Goal: Task Accomplishment & Management: Complete application form

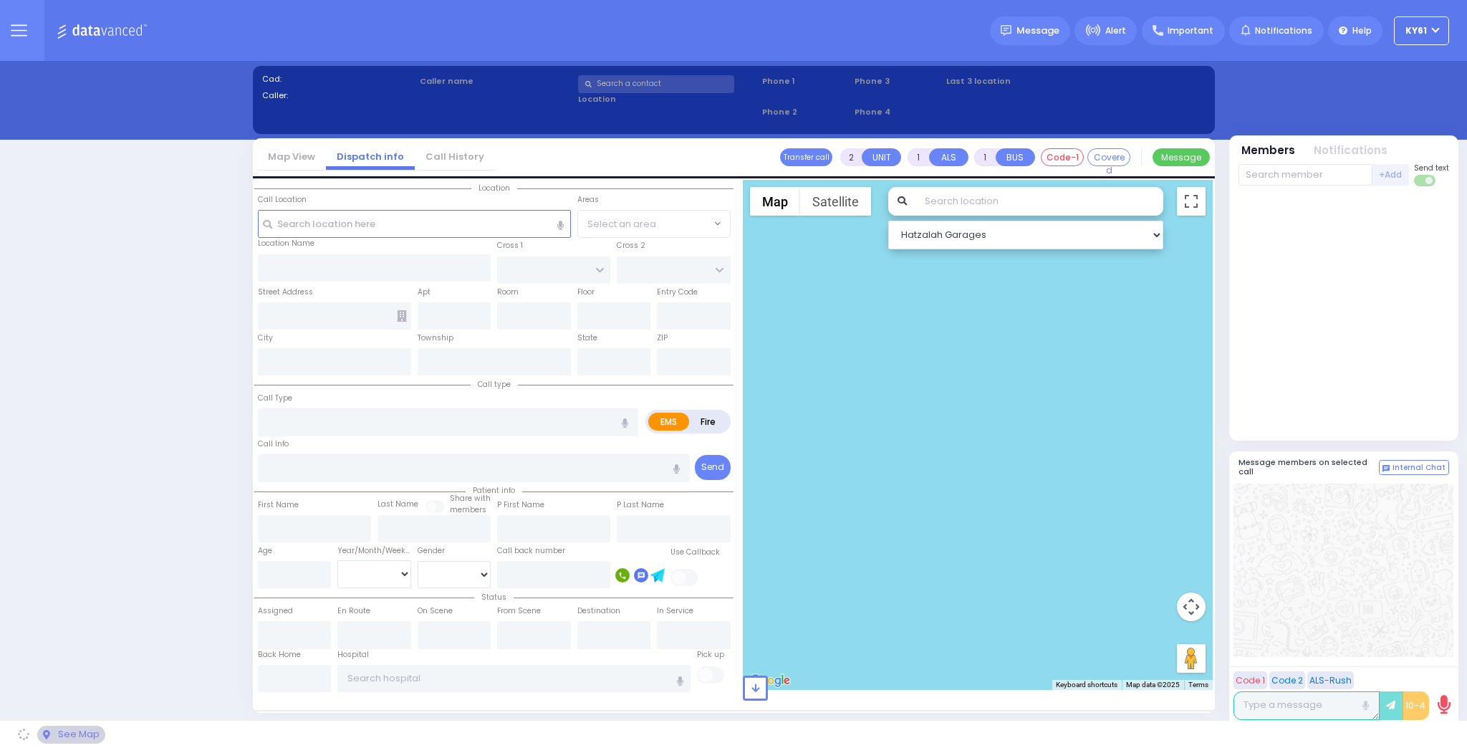
select select "7"
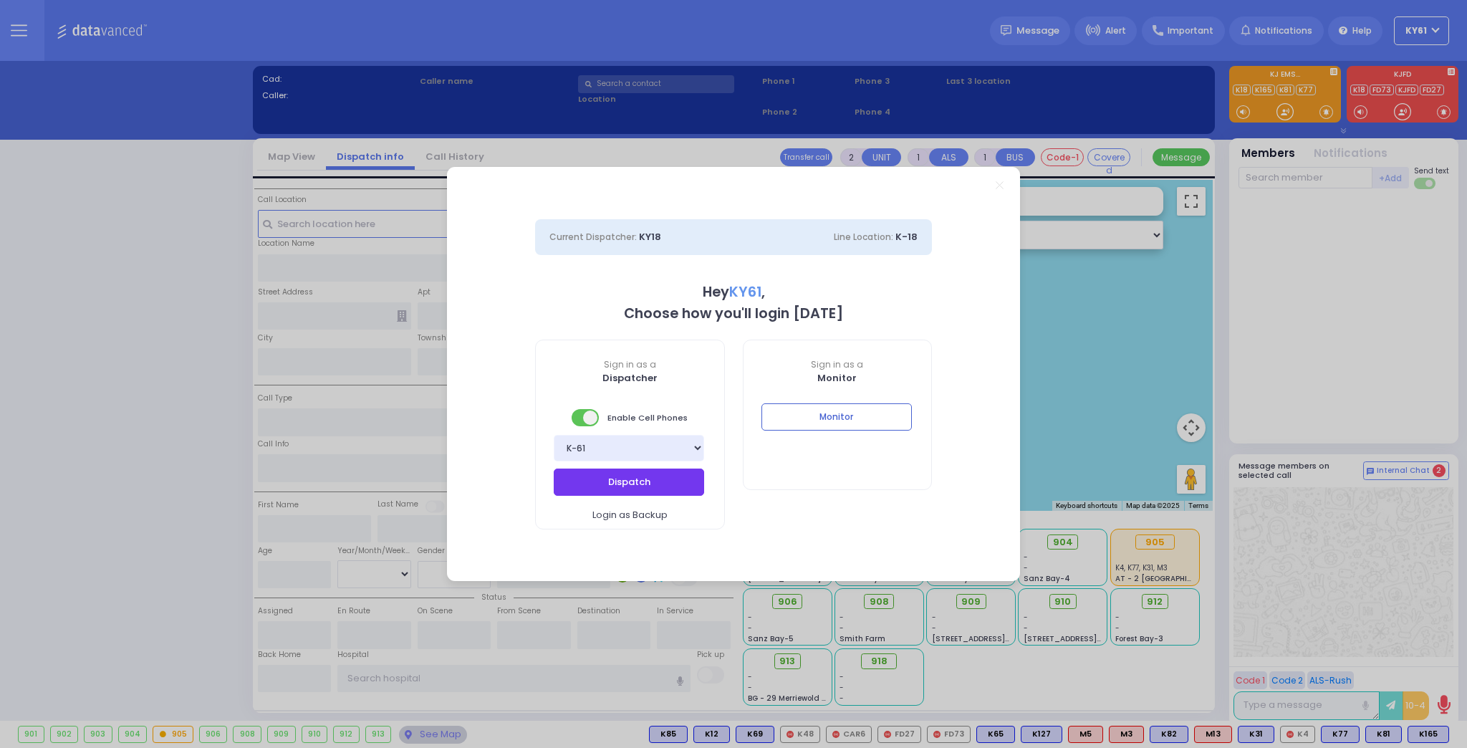
click at [624, 485] on button "Dispatch" at bounding box center [629, 482] width 150 height 27
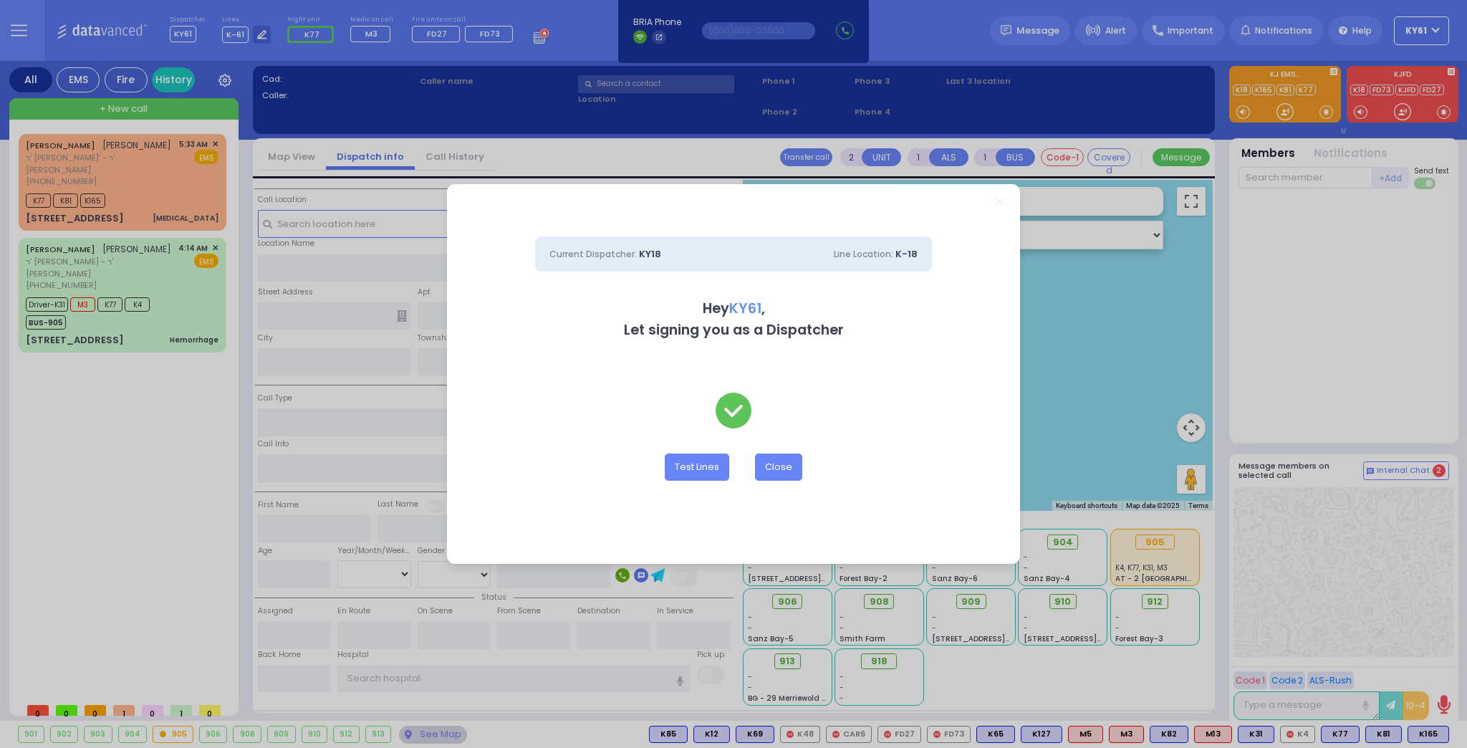
click at [258, 34] on div "Current Dispatcher: KY18 Line Location: K-18 Hey KY61 , Let signing you as a Di…" at bounding box center [733, 374] width 1467 height 748
click at [254, 34] on div "Current Dispatcher: KY18 Line Location: K-18 Hey KY61 , Let signing you as a Di…" at bounding box center [733, 374] width 1467 height 748
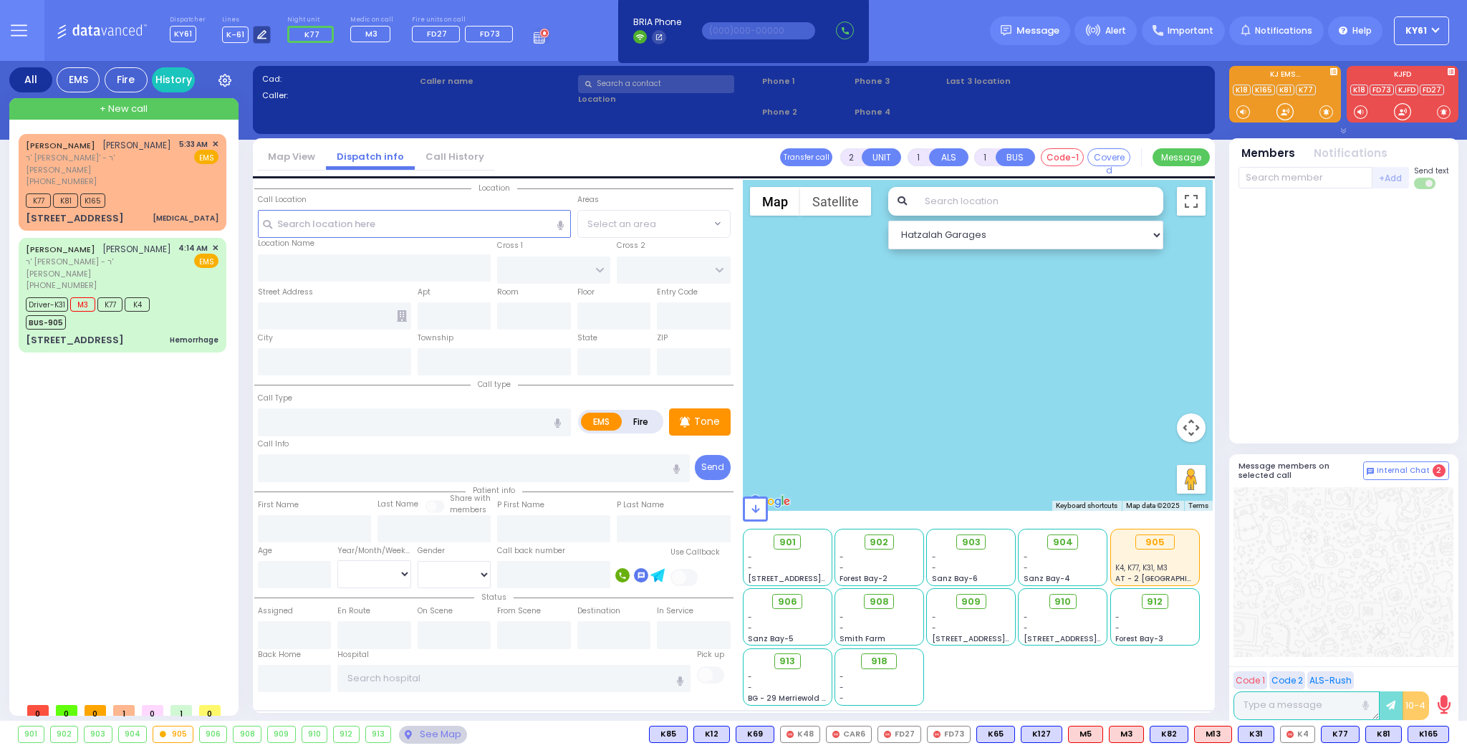
click at [259, 36] on icon at bounding box center [261, 34] width 9 height 9
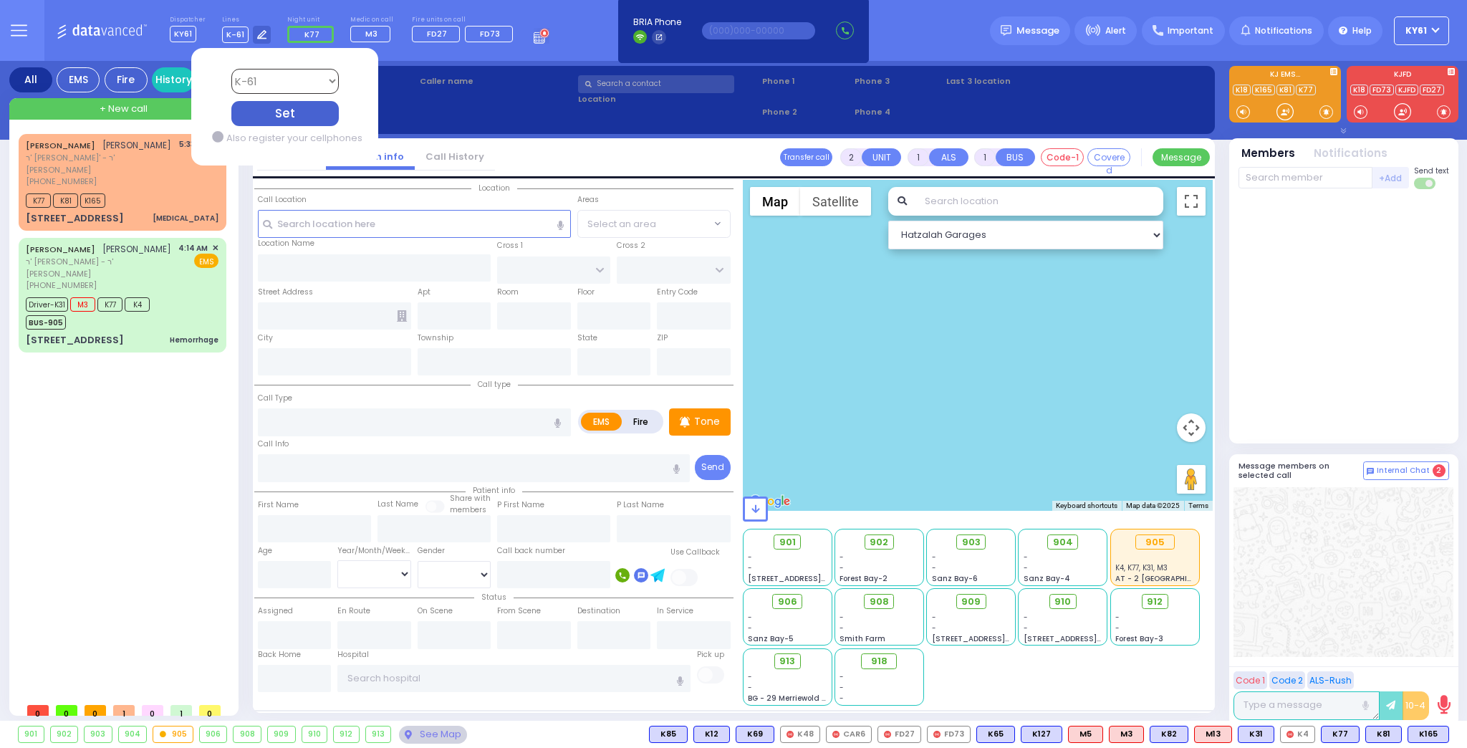
click at [274, 85] on select "Bay K-14 K-16 K-18 K-40 K-6 K-61 K-63 K-67 K-72 Medic 7 K-68 K-48 D-801 D-802 D…" at bounding box center [284, 81] width 107 height 25
select select "1"
click at [231, 69] on select "Bay K-14 K-16 K-18 K-40 K-6 K-61 K-63 K-67 K-72 Medic 7 K-68 K-48 D-801 D-802 D…" at bounding box center [284, 81] width 107 height 25
click at [274, 114] on div "Set" at bounding box center [284, 113] width 107 height 25
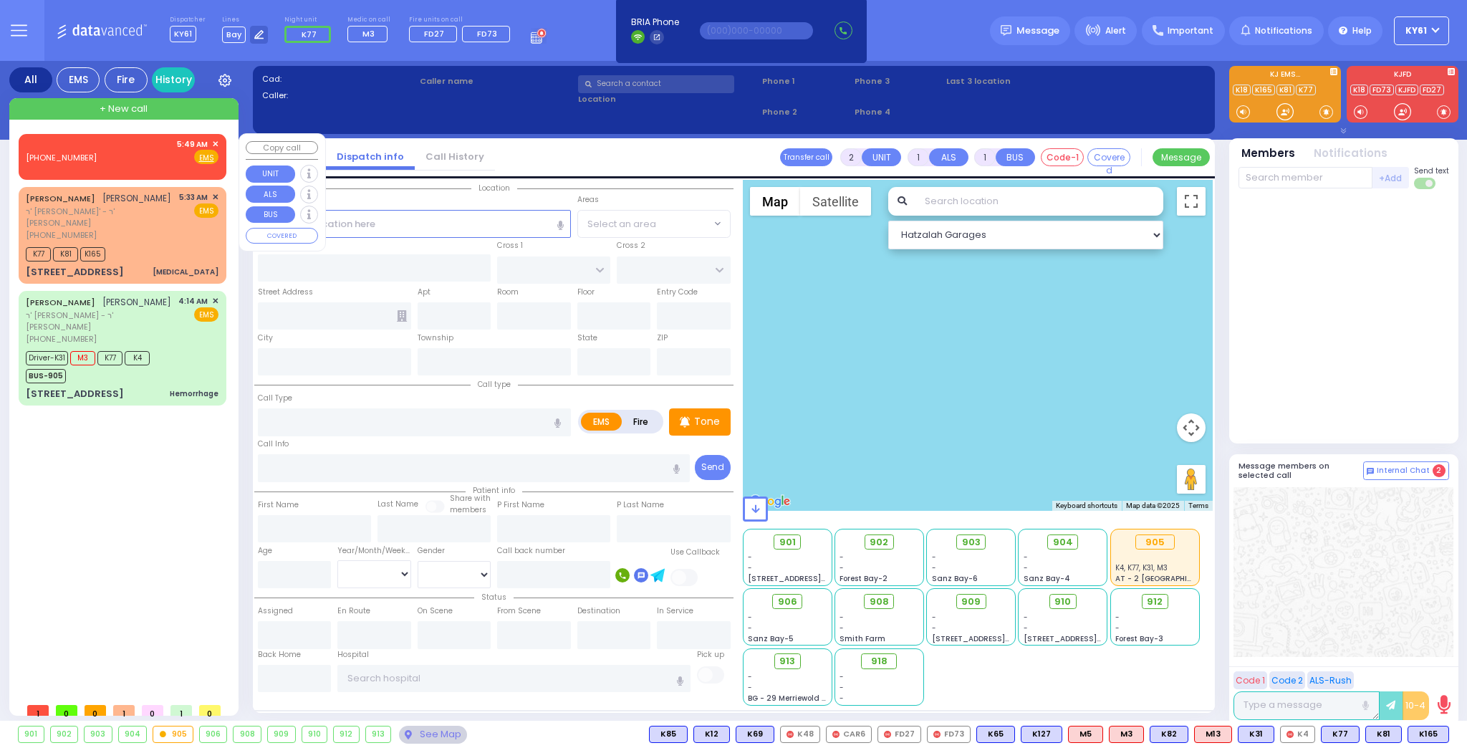
click at [218, 142] on span "✕" at bounding box center [215, 144] width 6 height 12
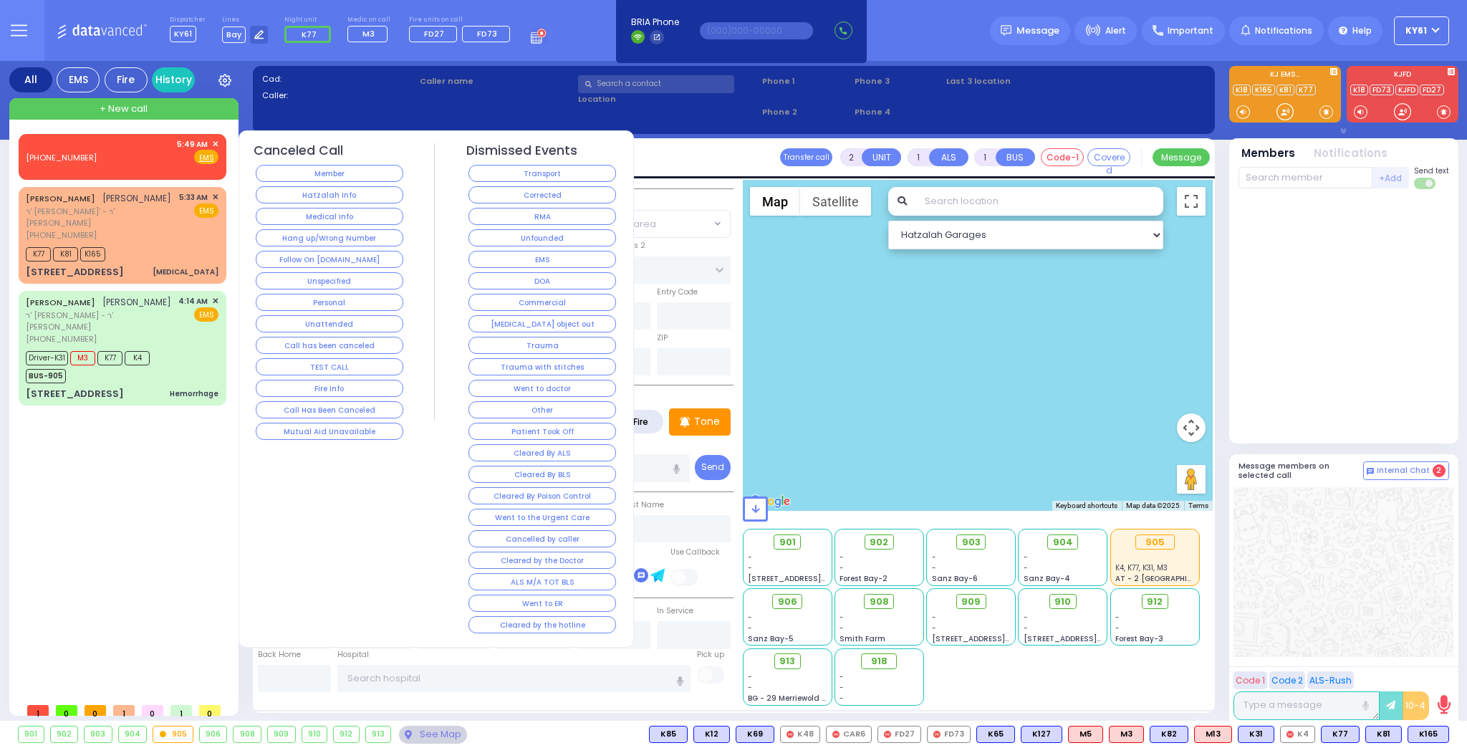
click at [293, 171] on button "Member" at bounding box center [330, 173] width 148 height 17
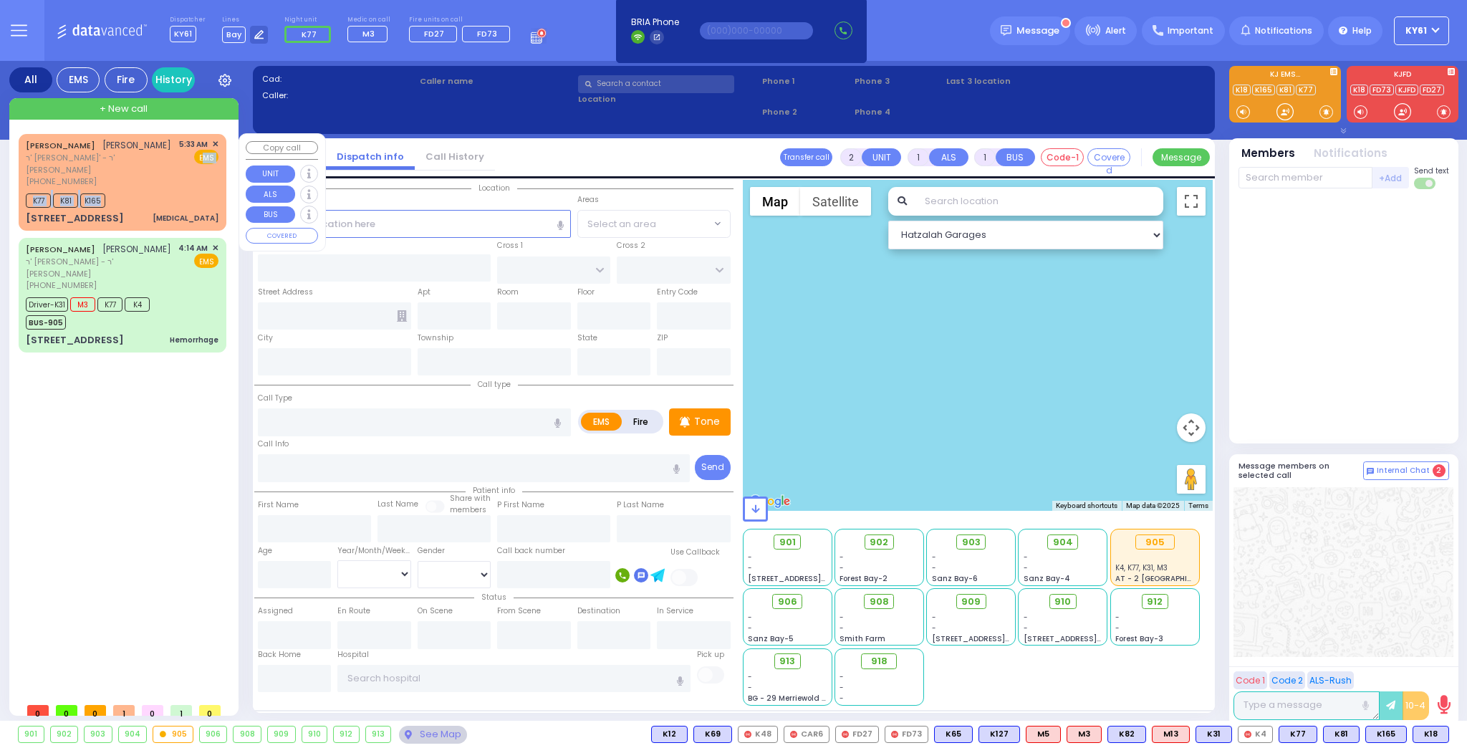
click at [198, 176] on div "[PERSON_NAME] ר' [PERSON_NAME]' - ר' [PERSON_NAME] [PHONE_NUMBER] 5:33 AM ✕ EMS…" at bounding box center [122, 182] width 202 height 92
type input "1"
select select
type input "[MEDICAL_DATA]"
radio input "true"
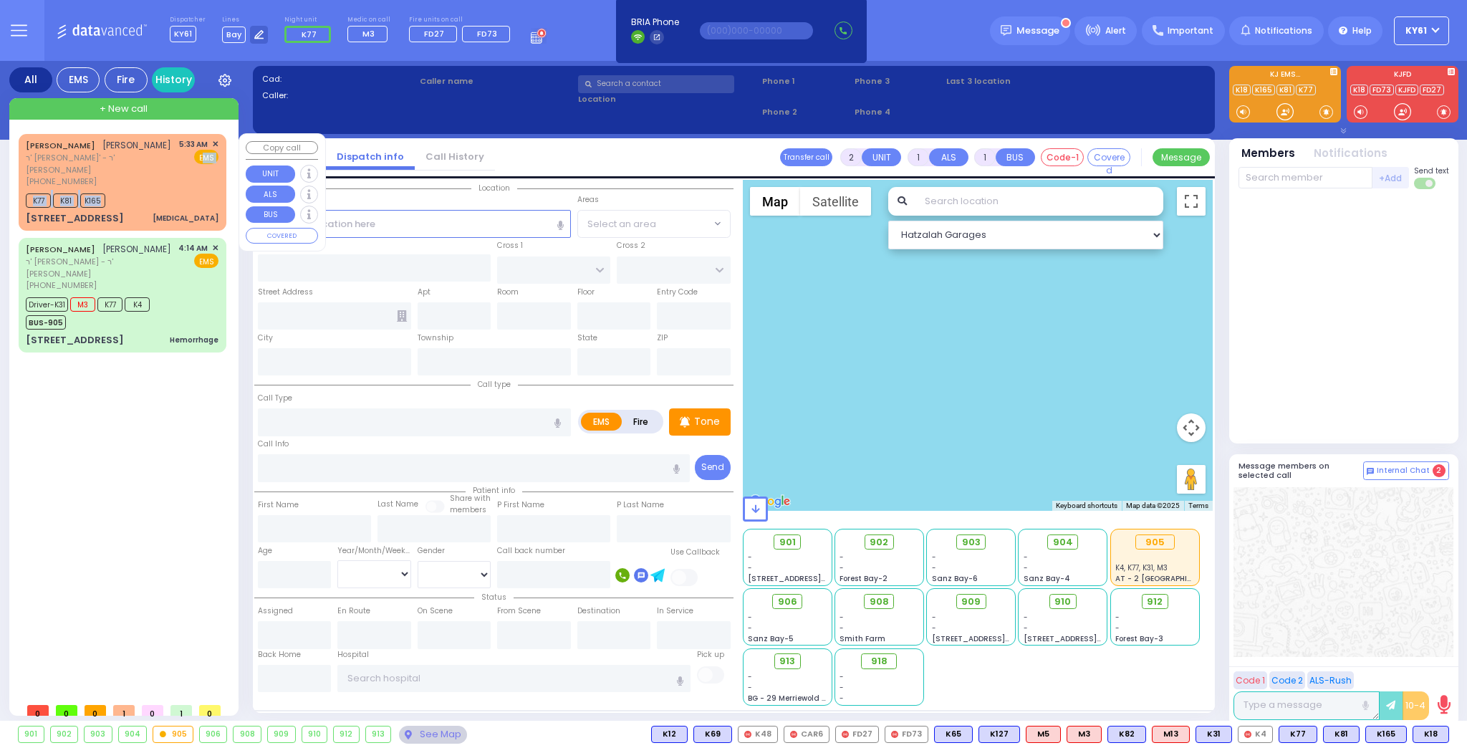
type input "[PERSON_NAME]"
type input "13"
select select "Month"
type input "05:33"
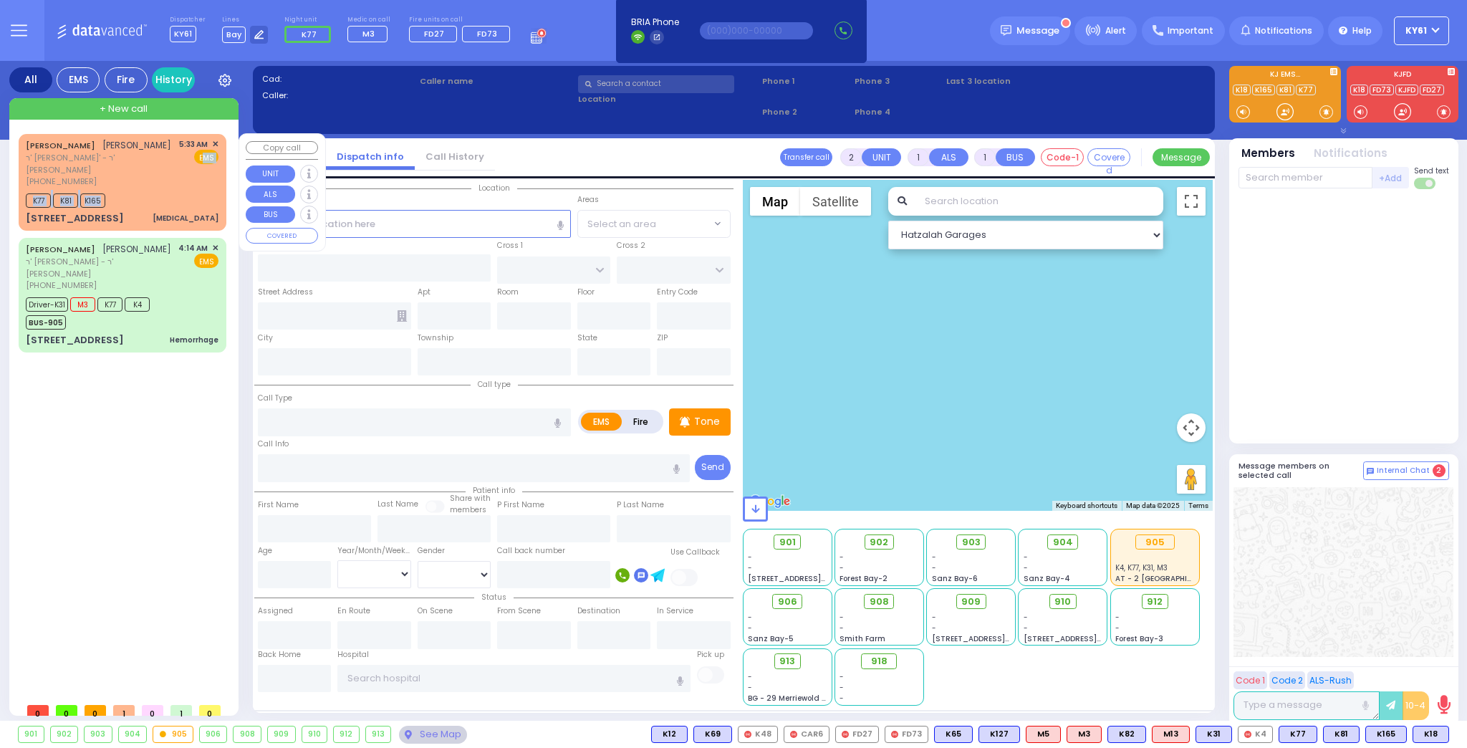
type input "05:35"
select select "Hatzalah Garages"
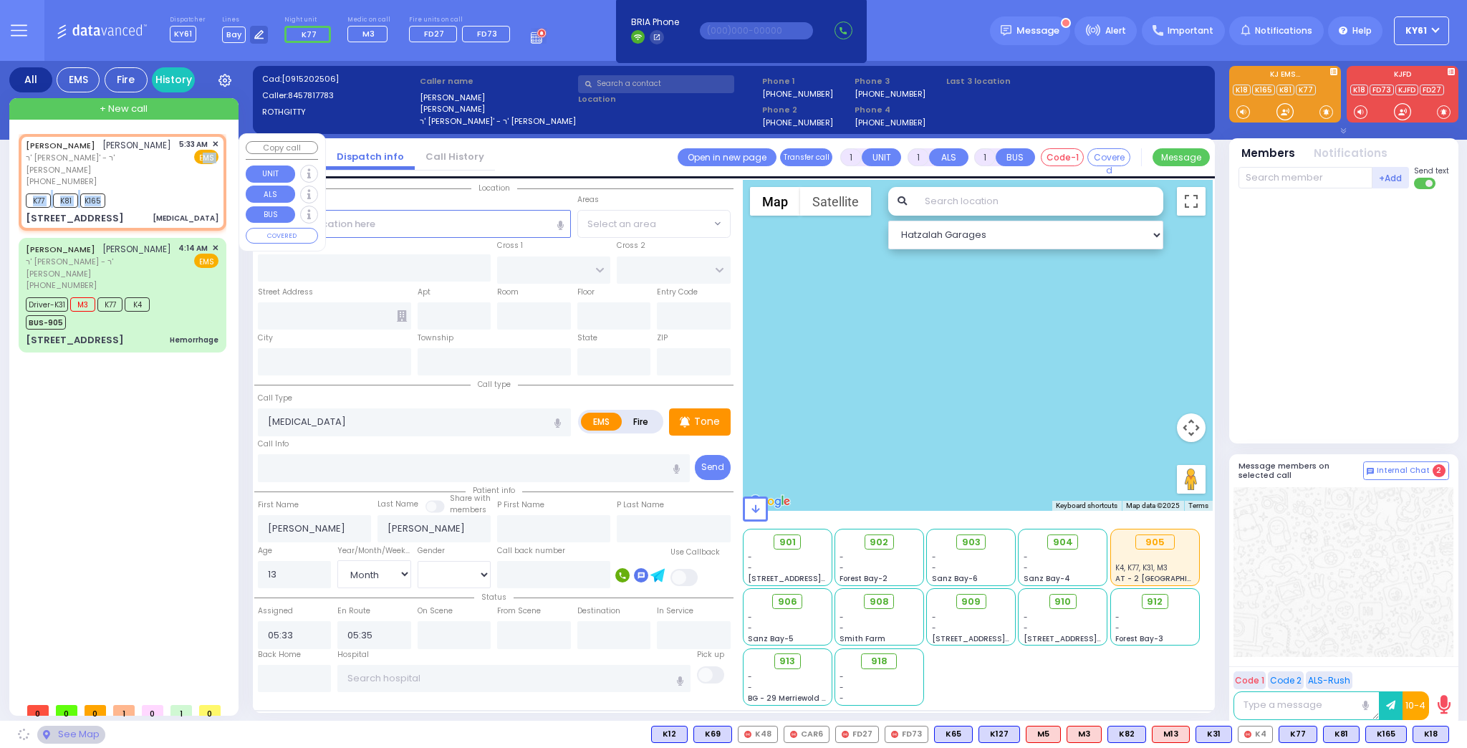
type input "PEARSALL DR"
type input "[STREET_ADDRESS]"
type input "Monroe"
type input "[US_STATE]"
type input "10950"
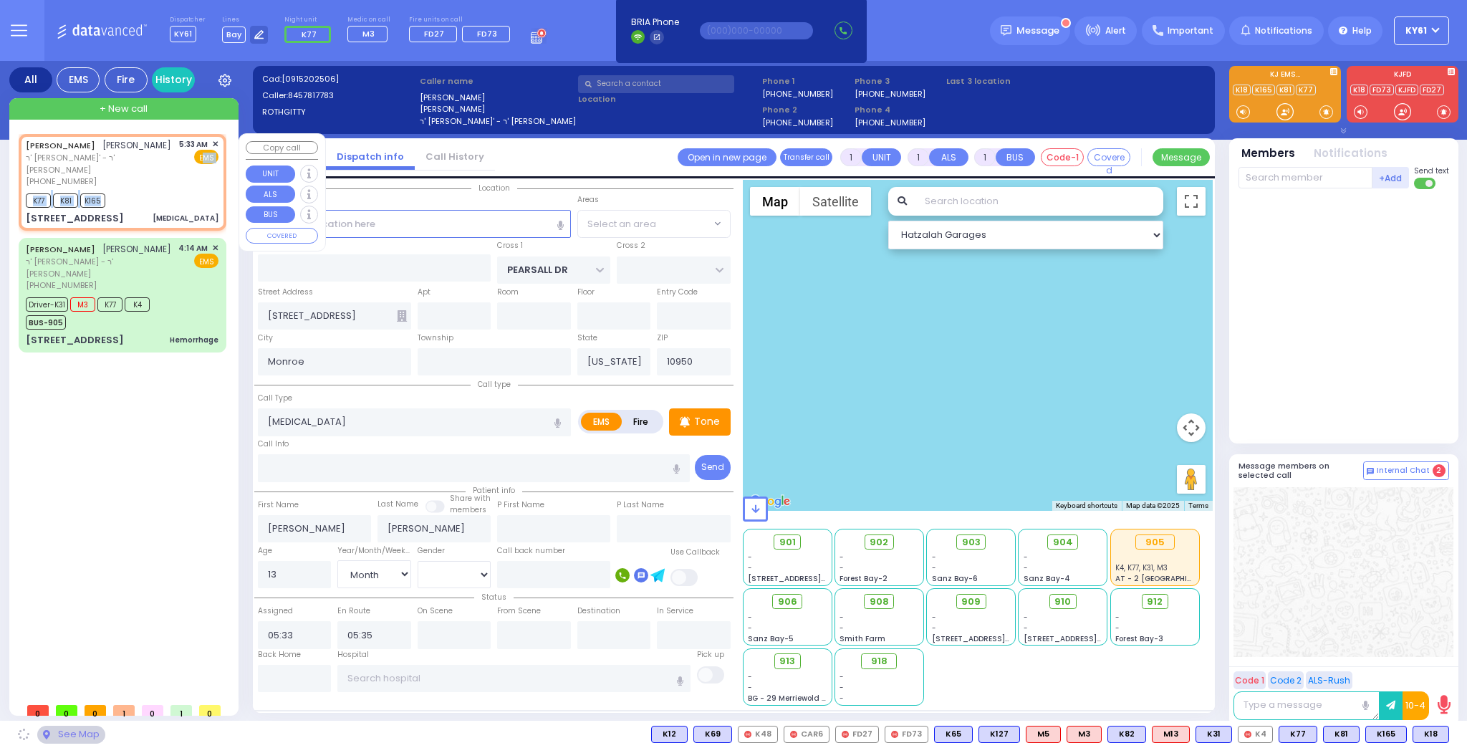
select select "HALF HOLLOW"
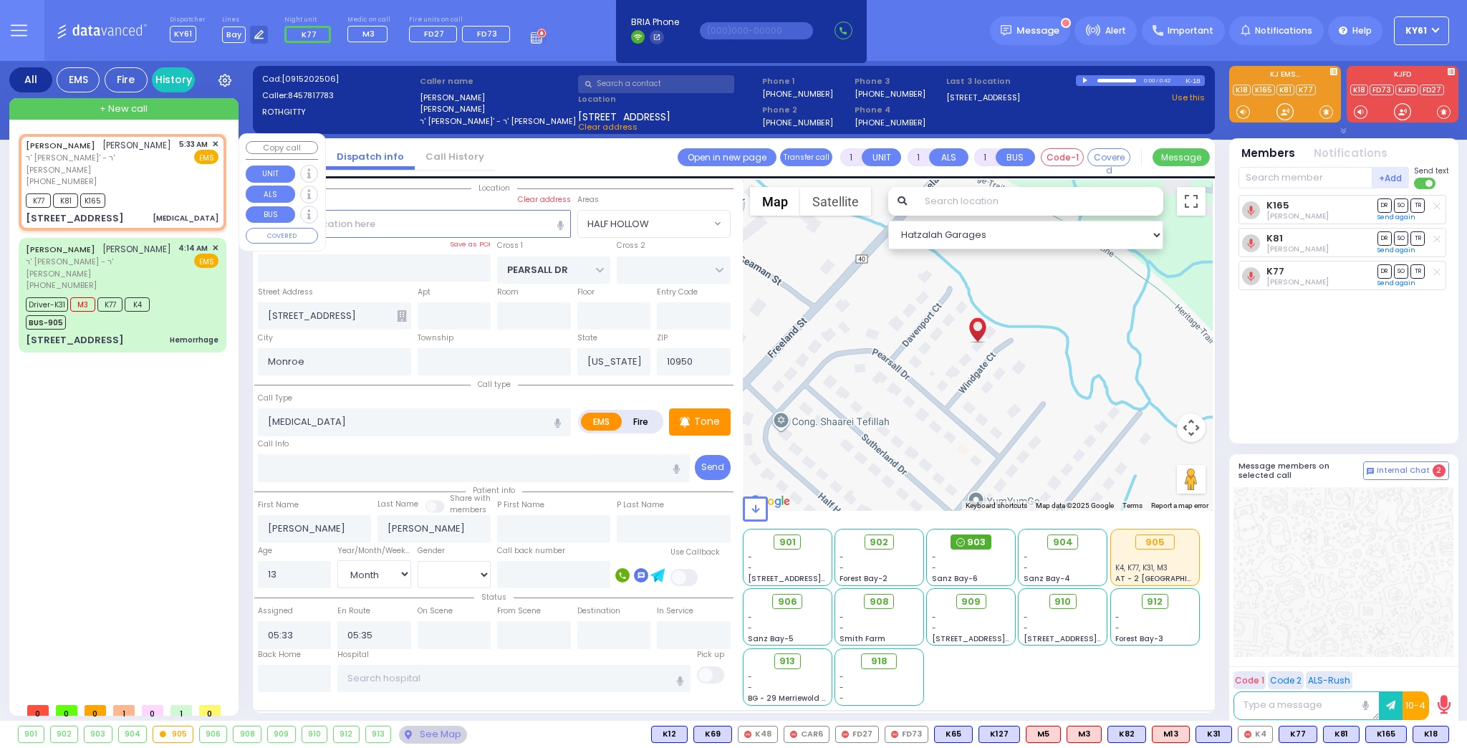
click at [969, 544] on span "903" at bounding box center [976, 542] width 19 height 14
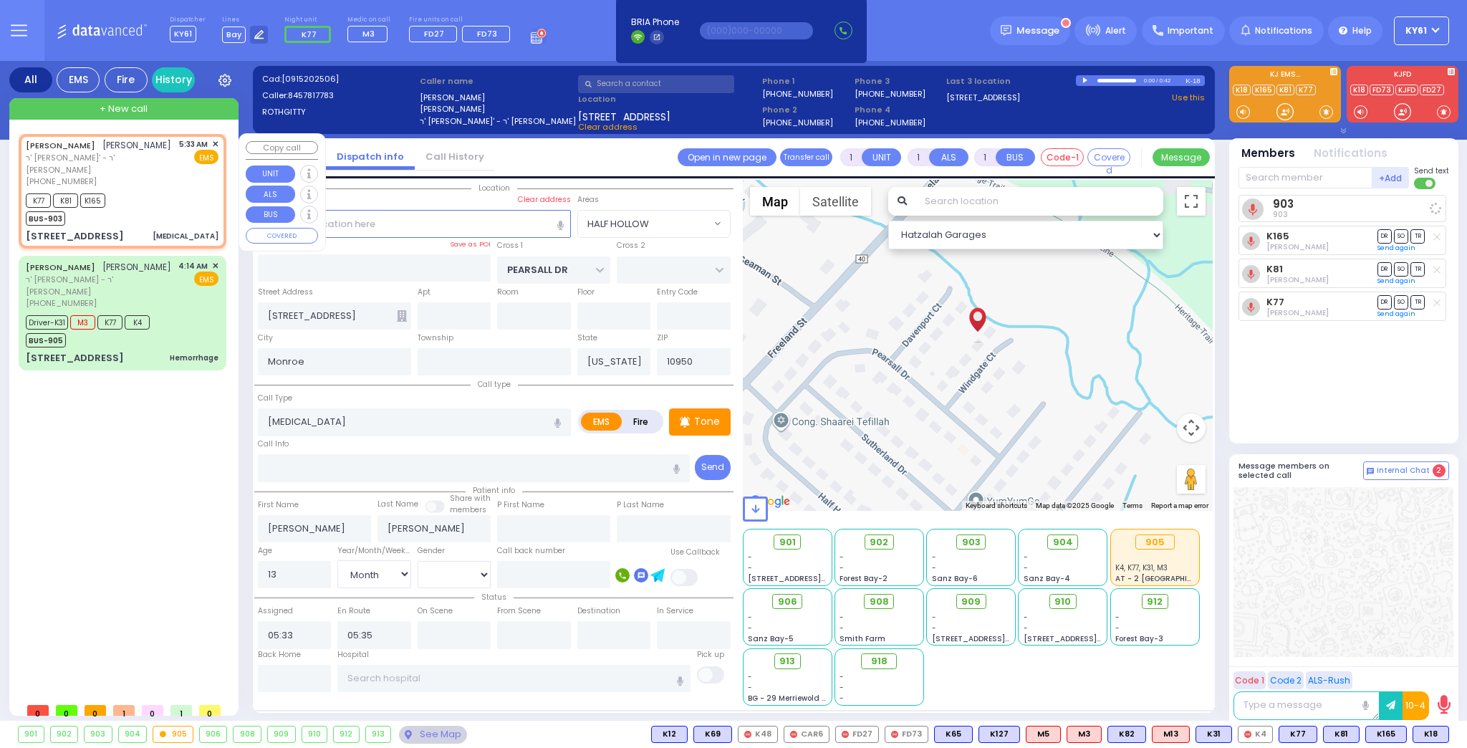
select select
radio input "true"
select select "Month"
select select "Hatzalah Garages"
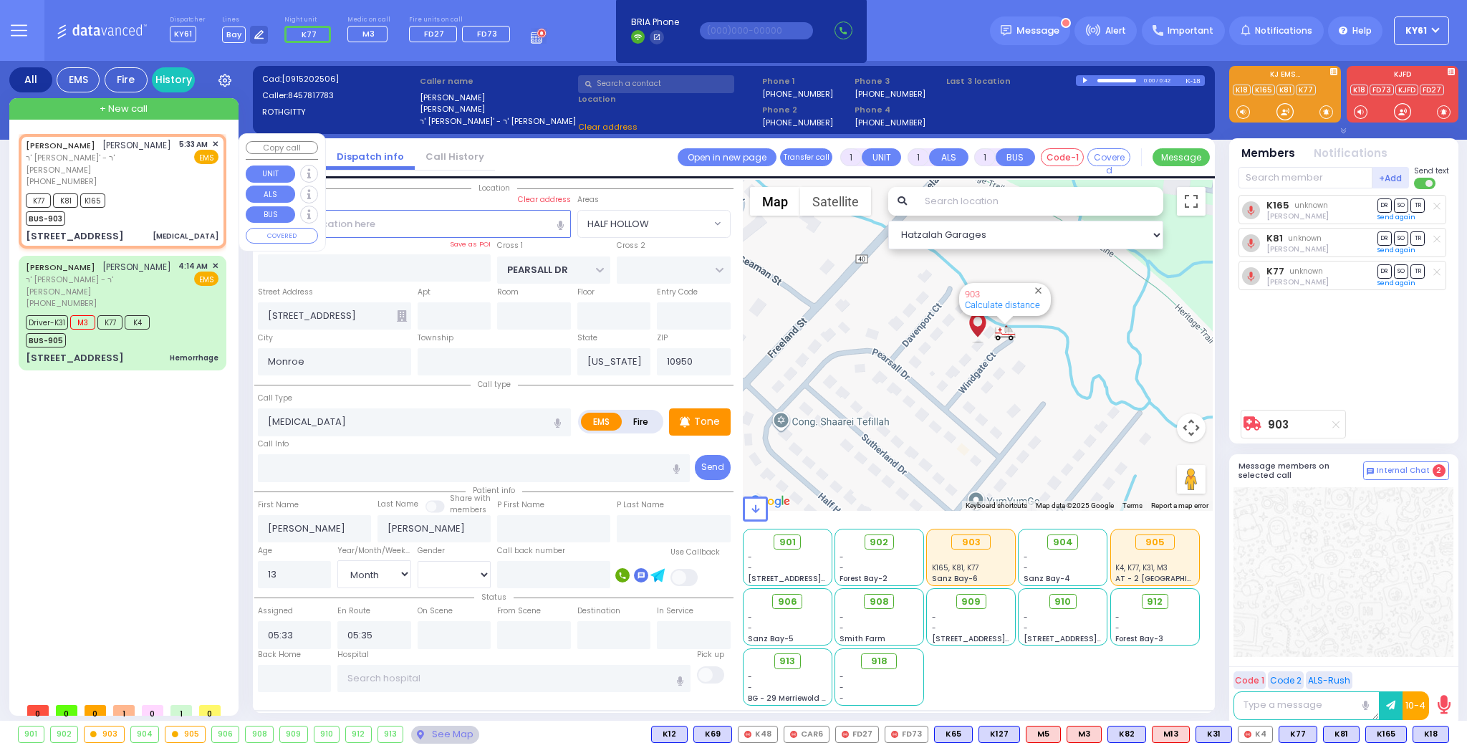
select select "HALF HOLLOW"
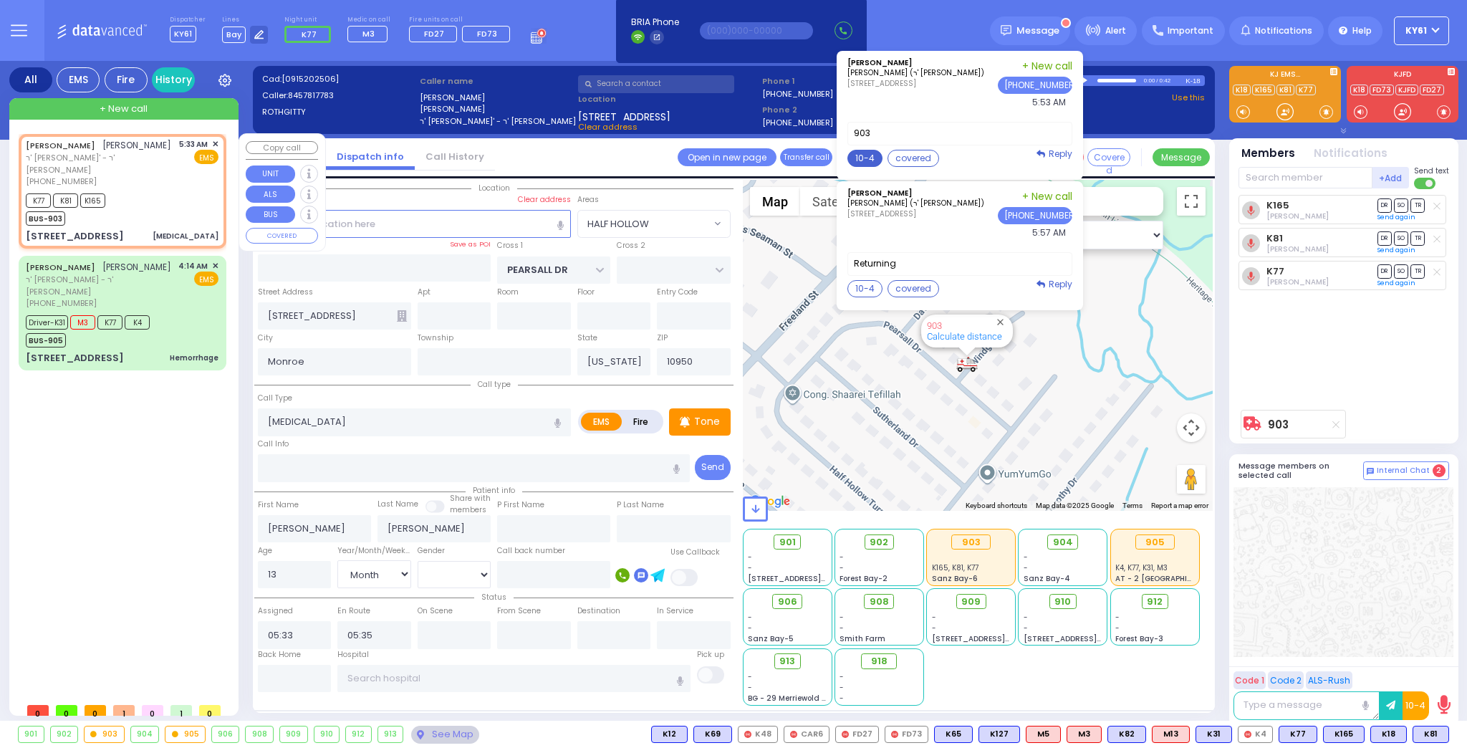
click at [879, 154] on button "10-4" at bounding box center [865, 158] width 35 height 17
type textarea "10-4 thank you"
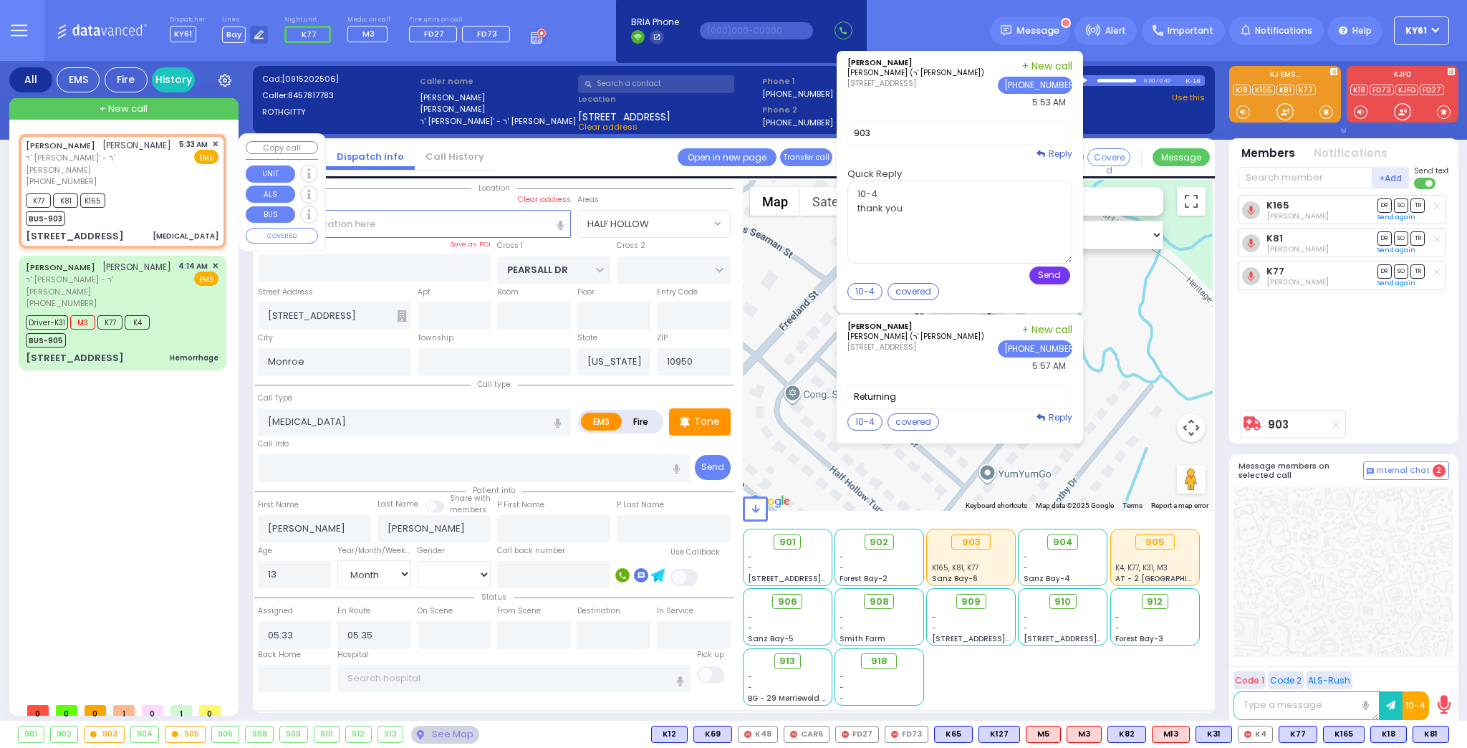
click at [1053, 271] on button "Send" at bounding box center [1049, 276] width 41 height 18
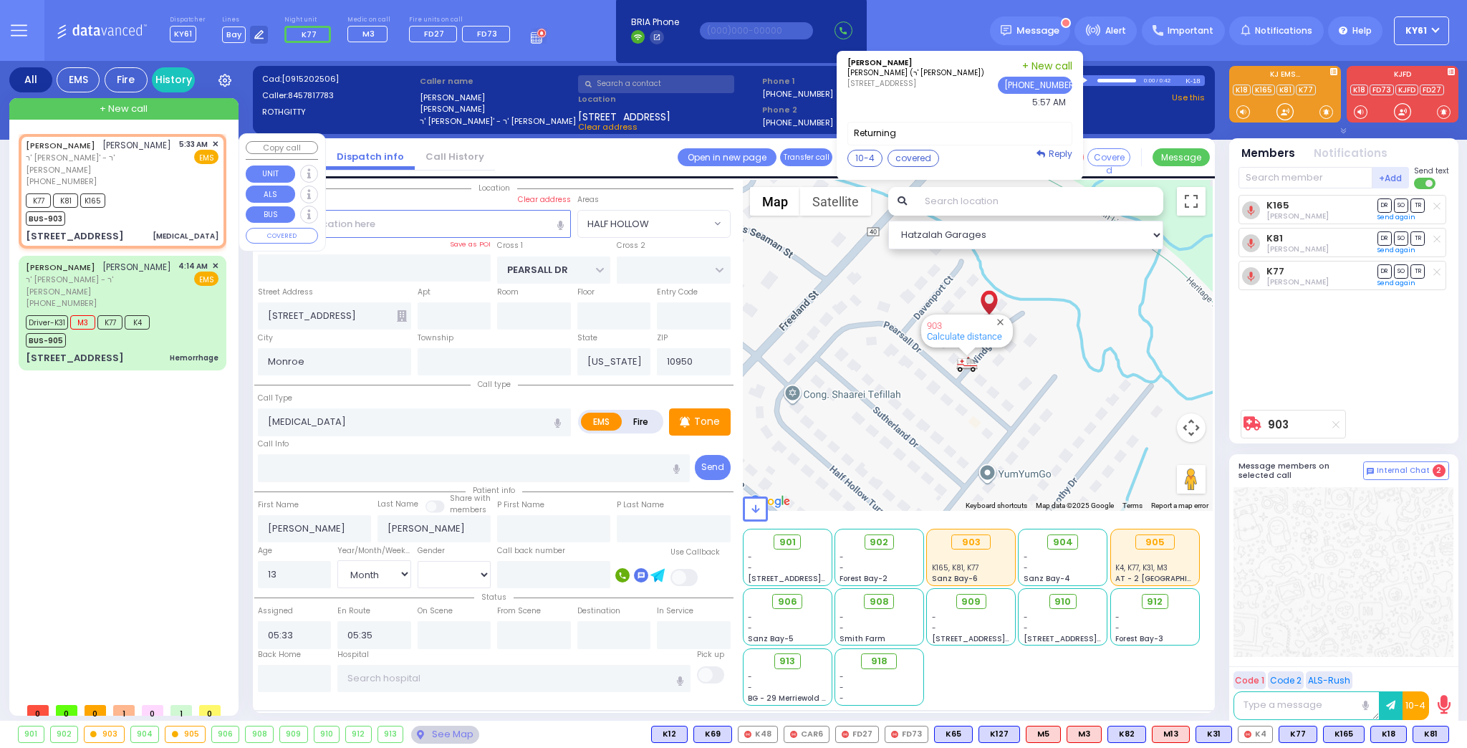
click at [214, 143] on span "✕" at bounding box center [215, 144] width 6 height 12
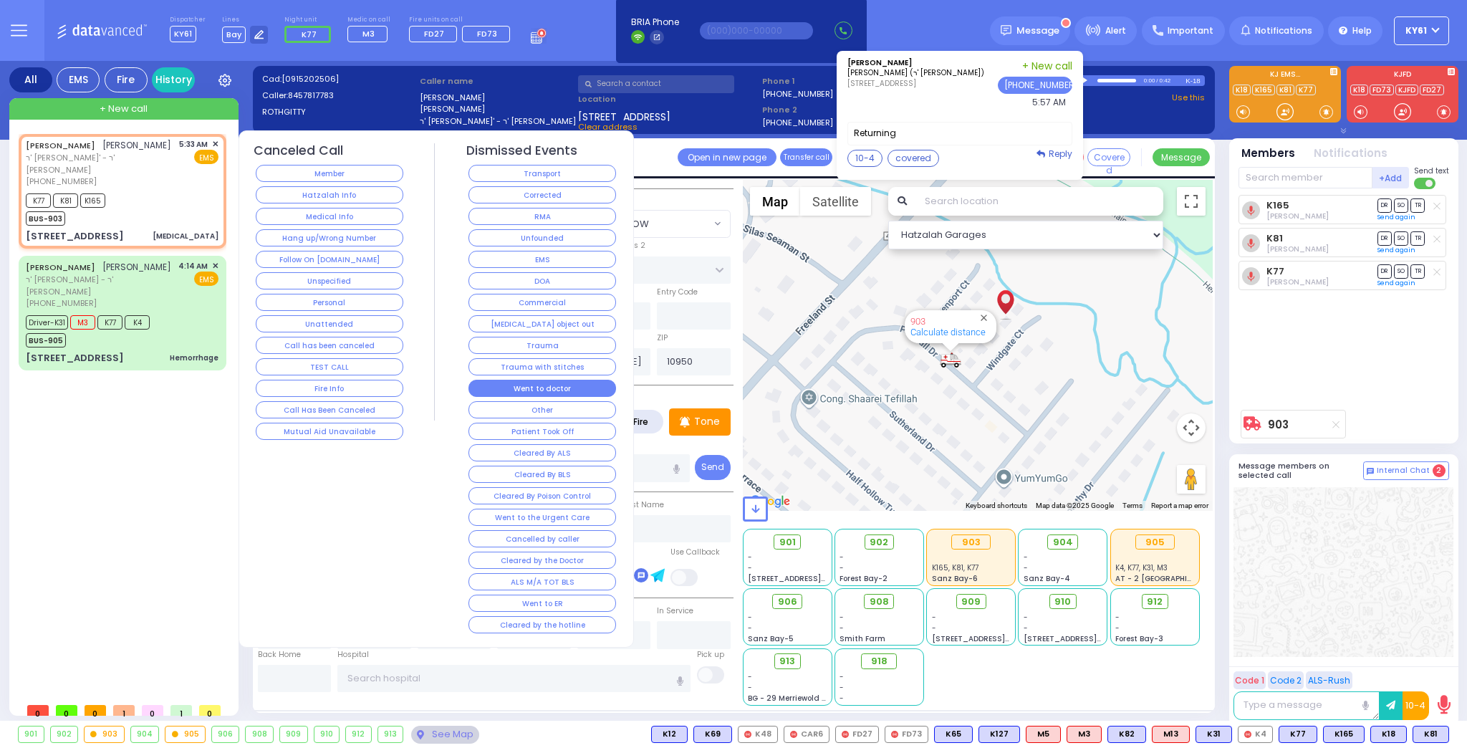
click at [575, 382] on button "Went to doctor" at bounding box center [543, 388] width 148 height 17
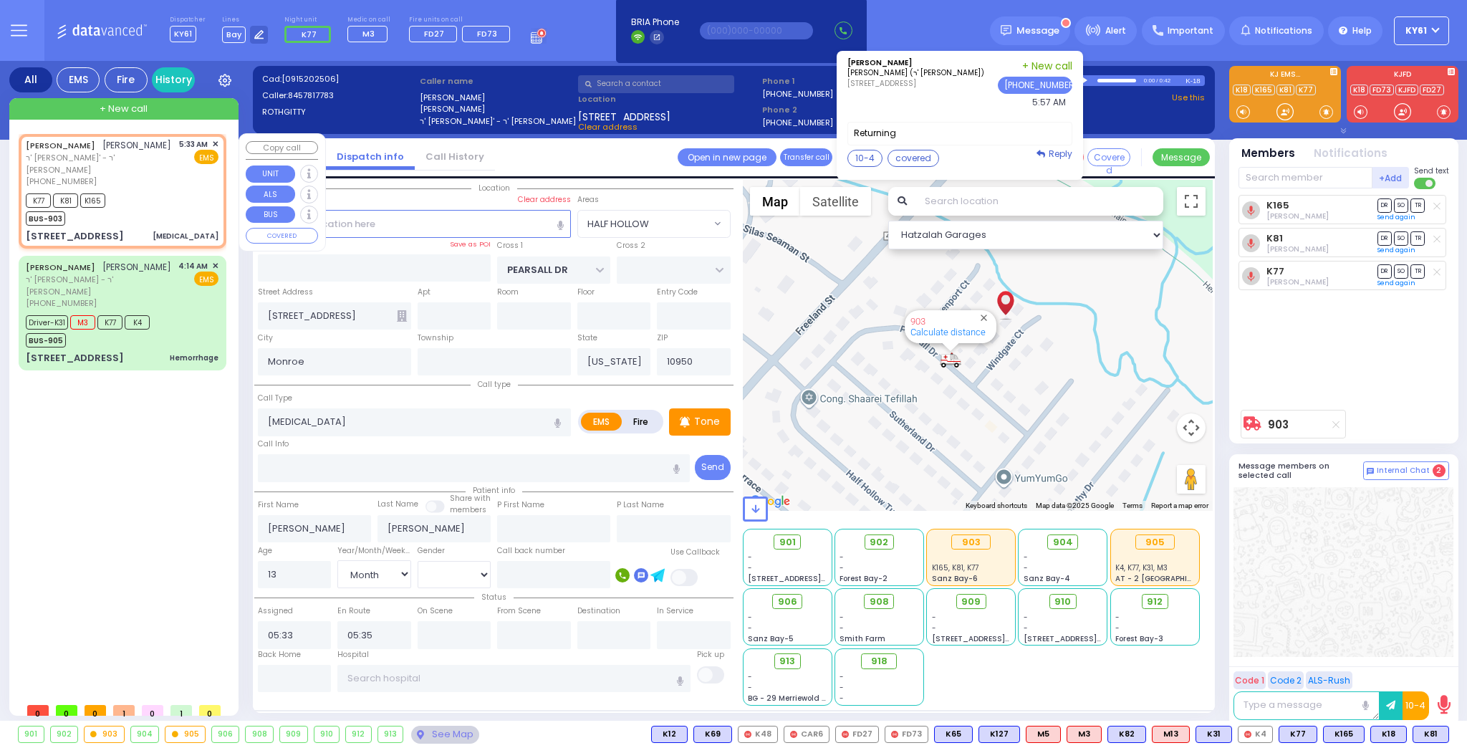
select select
radio input "true"
select select
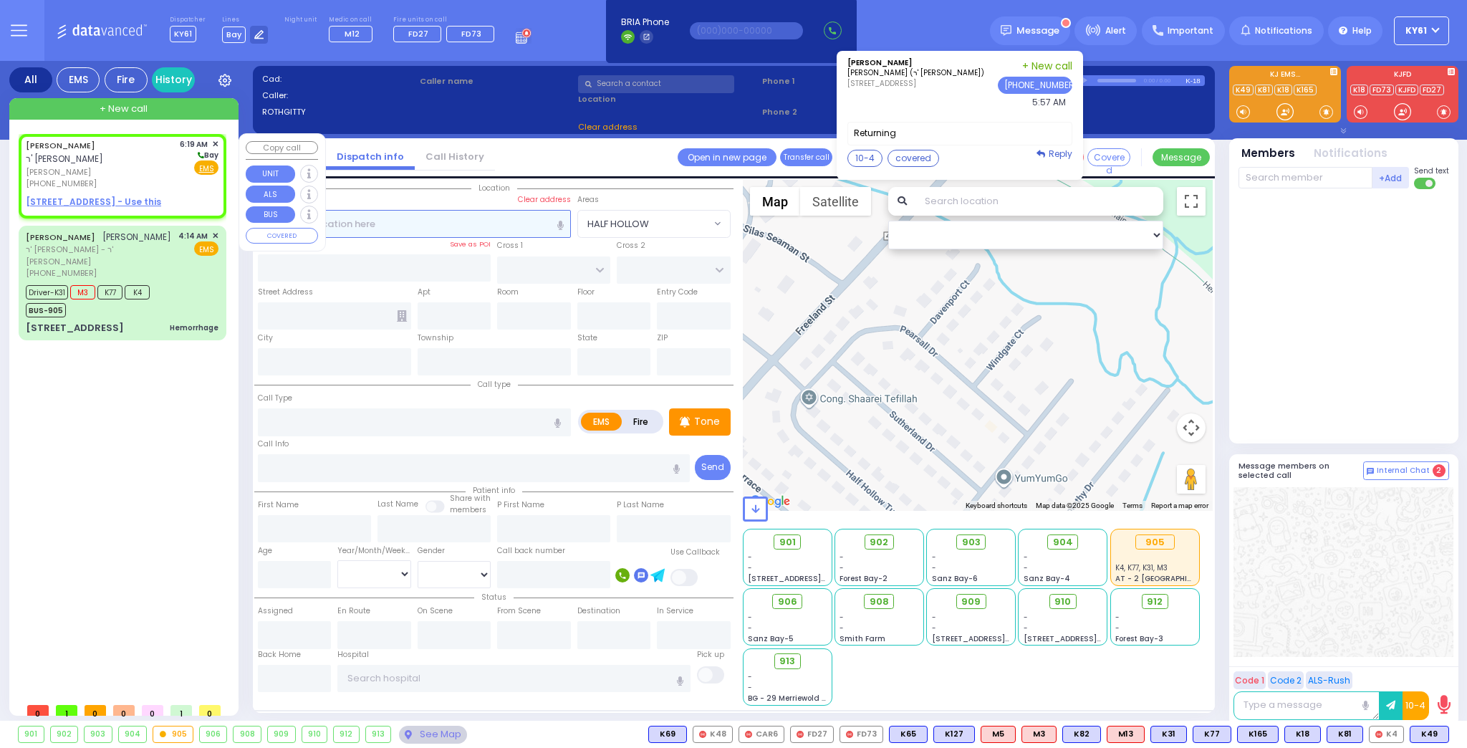
type input "2"
select select
radio input "true"
type input "[PERSON_NAME]"
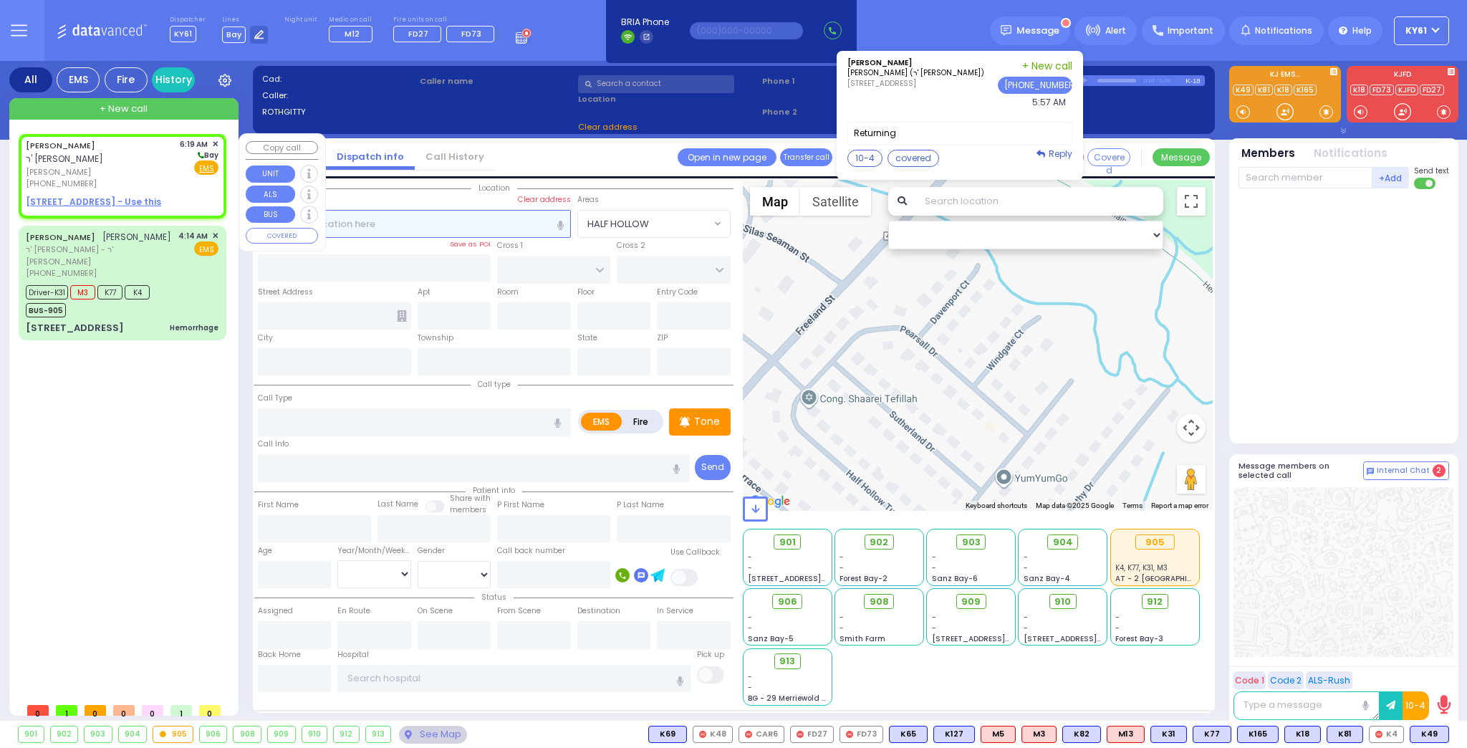
select select
type input "06:19"
select select "Hatzalah Garages"
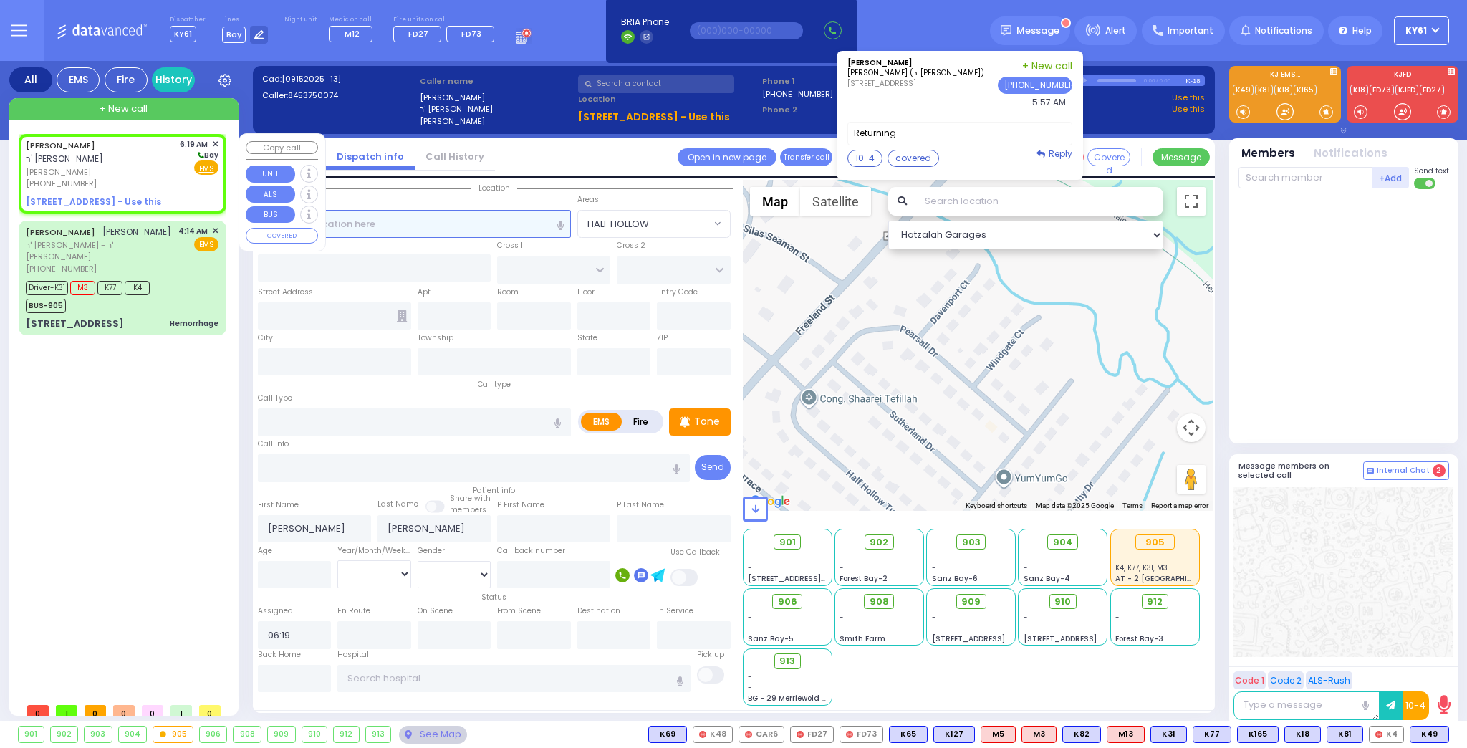
select select
radio input "true"
select select
select select "Hatzalah Garages"
type input "+"
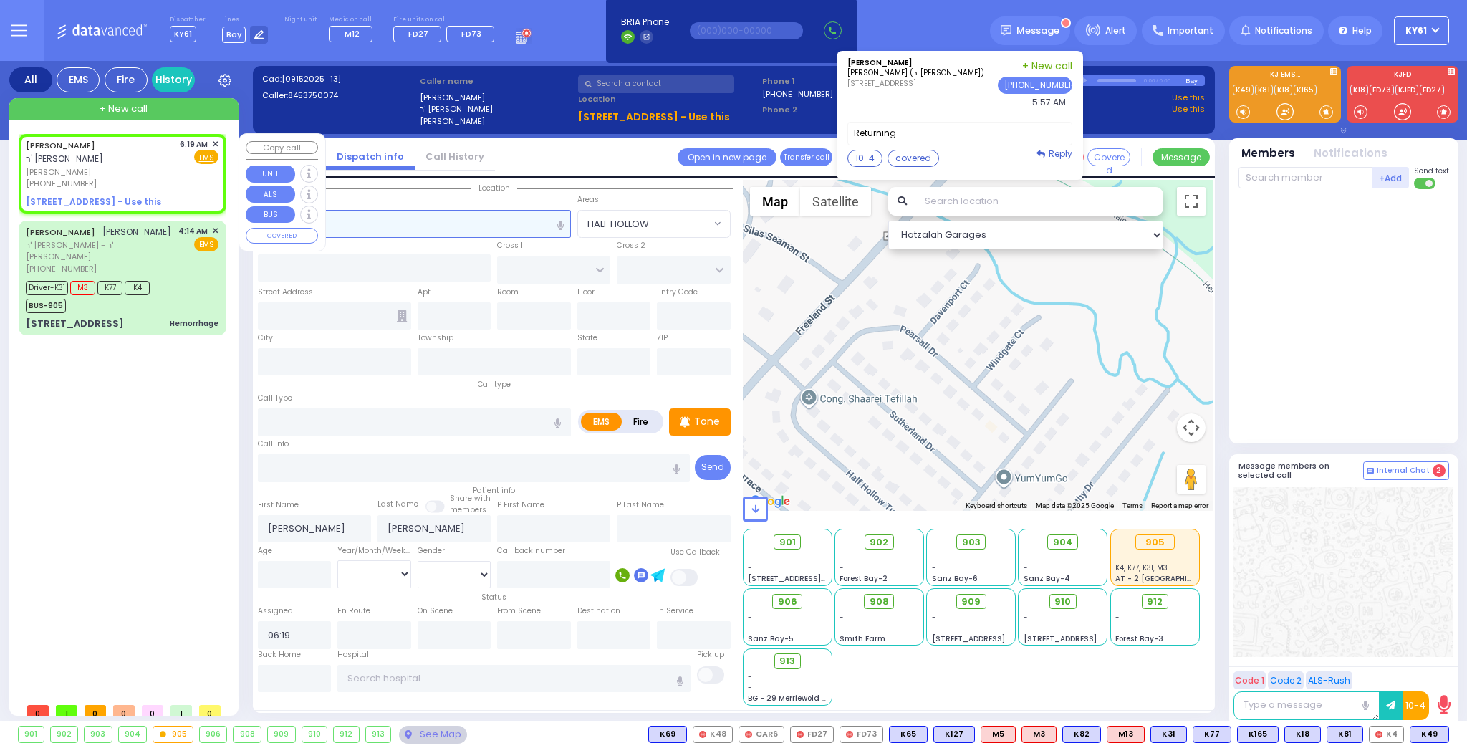
select select
radio input "true"
select select
select select "Hatzalah Garages"
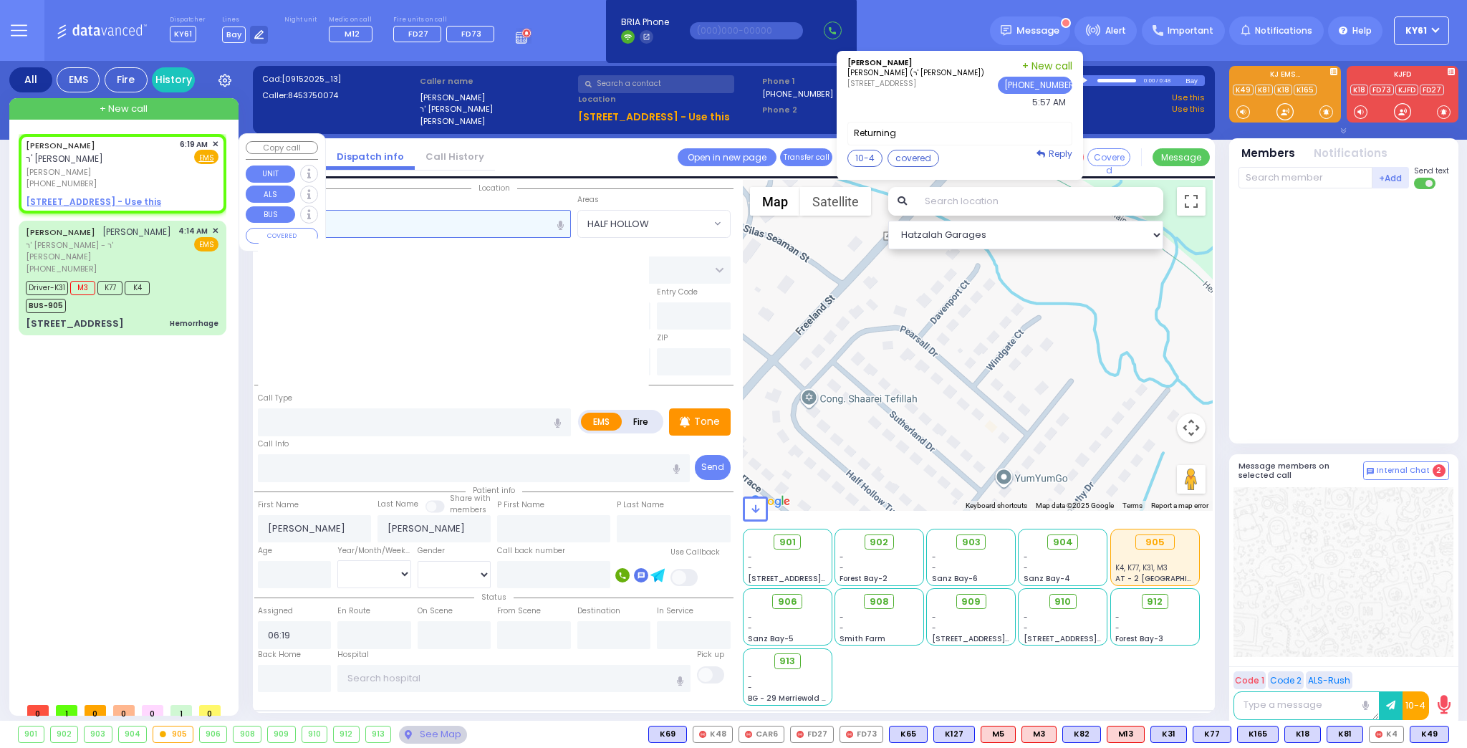
type input "+"
click at [112, 178] on div "[PHONE_NUMBER]" at bounding box center [100, 184] width 149 height 12
select select
radio input "true"
select select
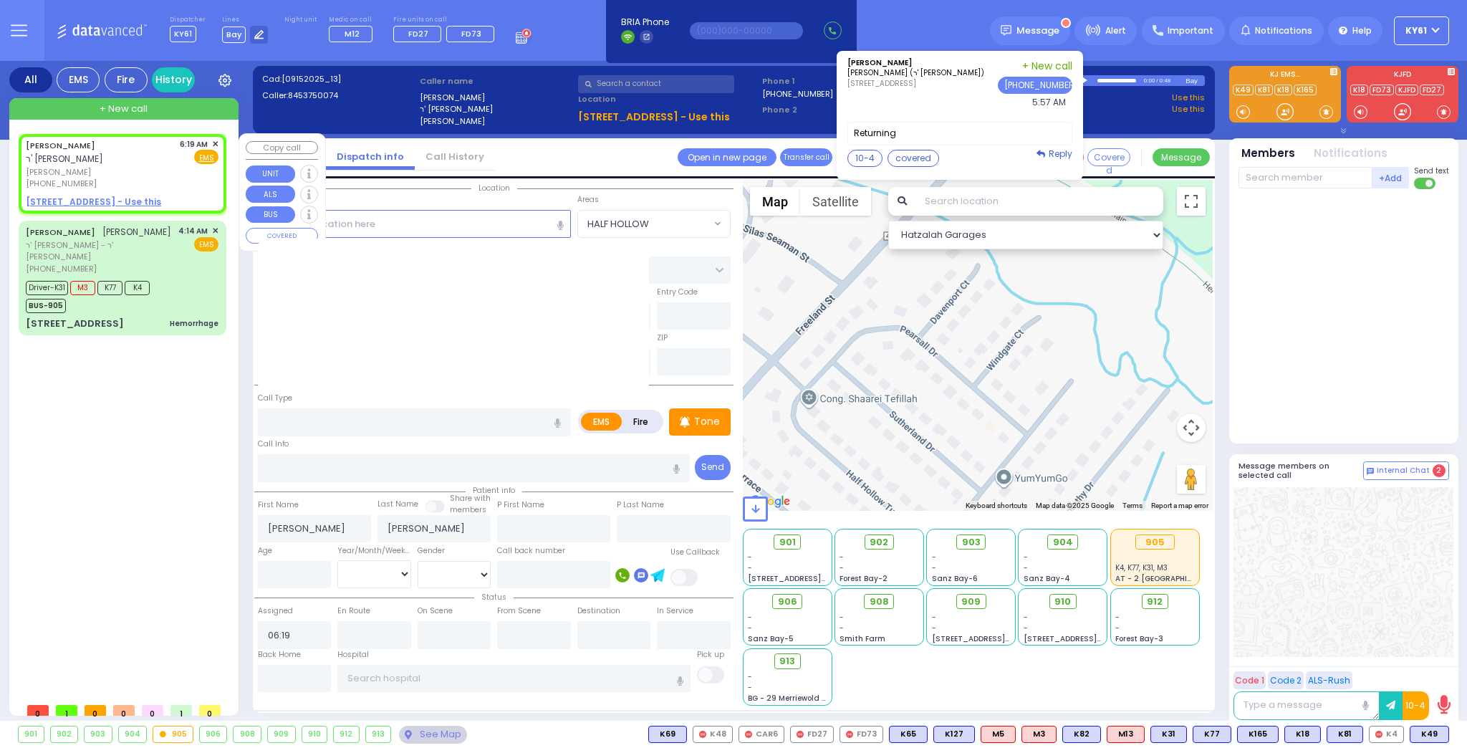
select select "Hatzalah Garages"
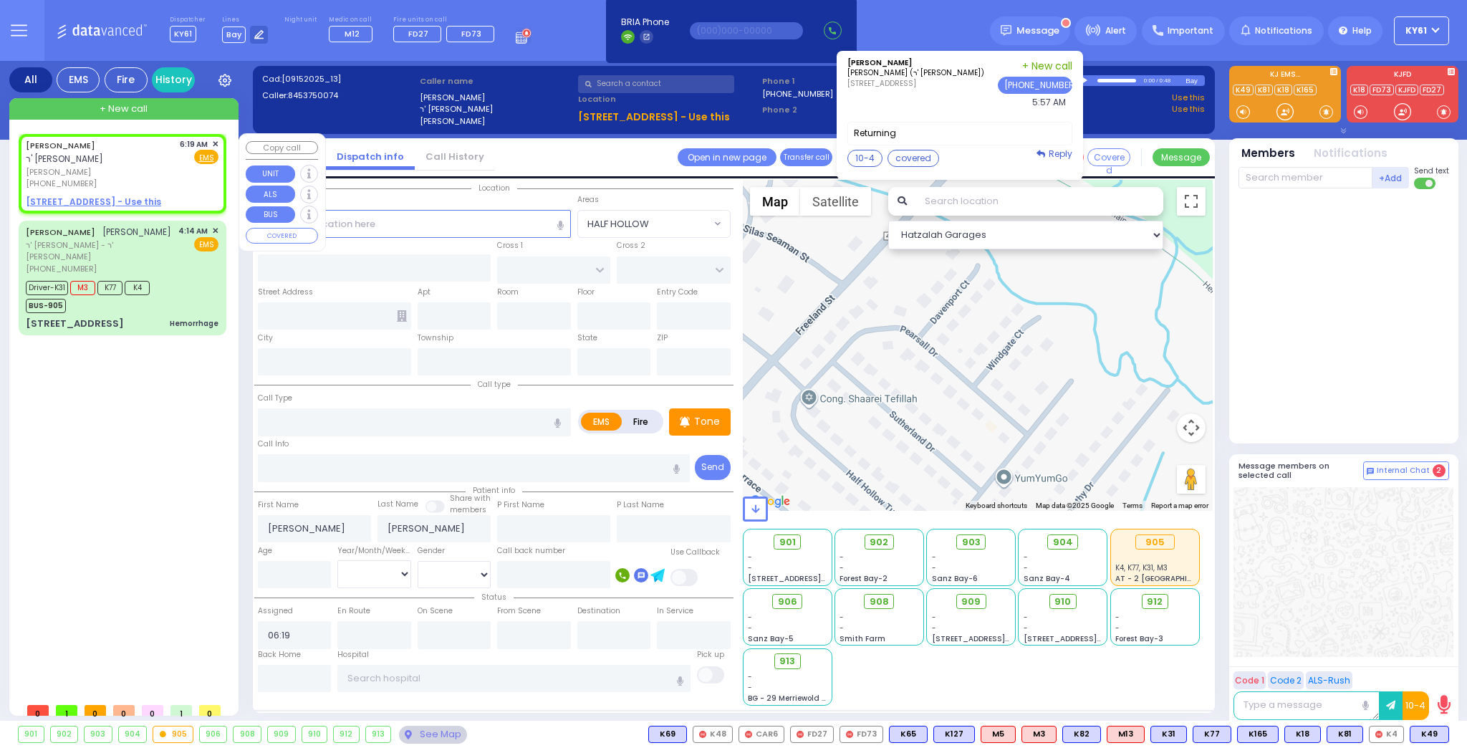
click at [52, 196] on u "[STREET_ADDRESS] - Use this" at bounding box center [93, 202] width 135 height 12
select select
radio input "true"
select select
select select "Hatzalah Garages"
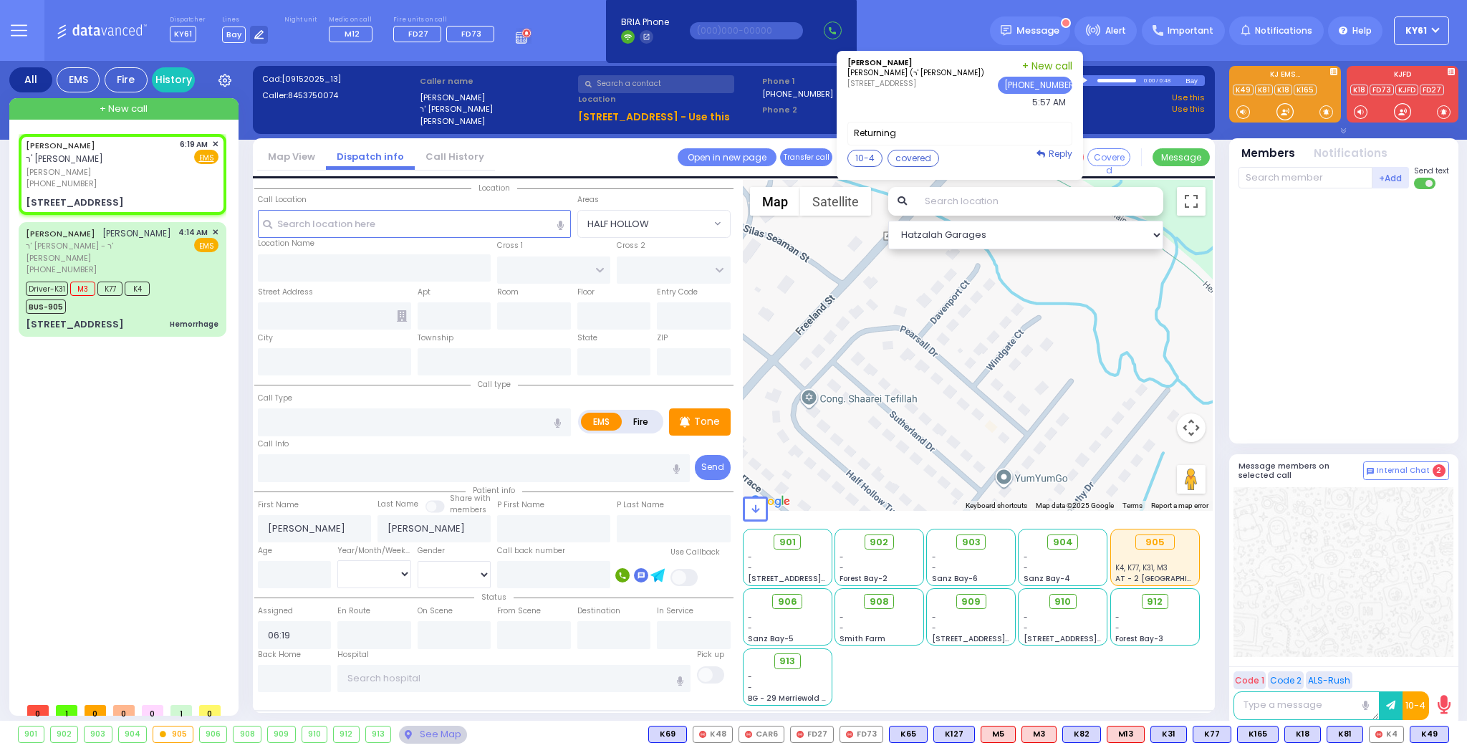
select select
radio input "true"
select select
select select "Hatzalah Garages"
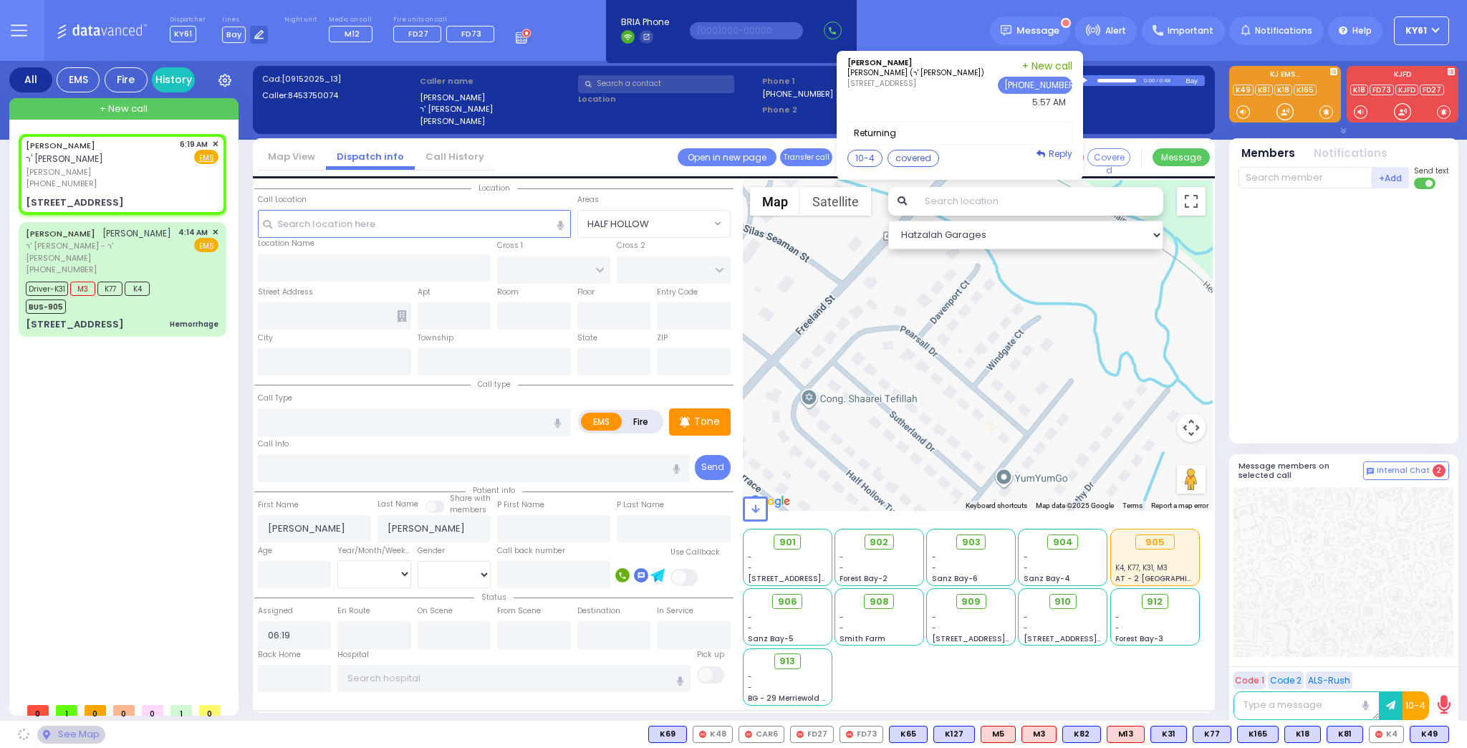
type input "SCHUNNEMUNK RD"
type input "7 LIZENSK BLVD"
type input "312"
type input "Monroe"
type input "[US_STATE]"
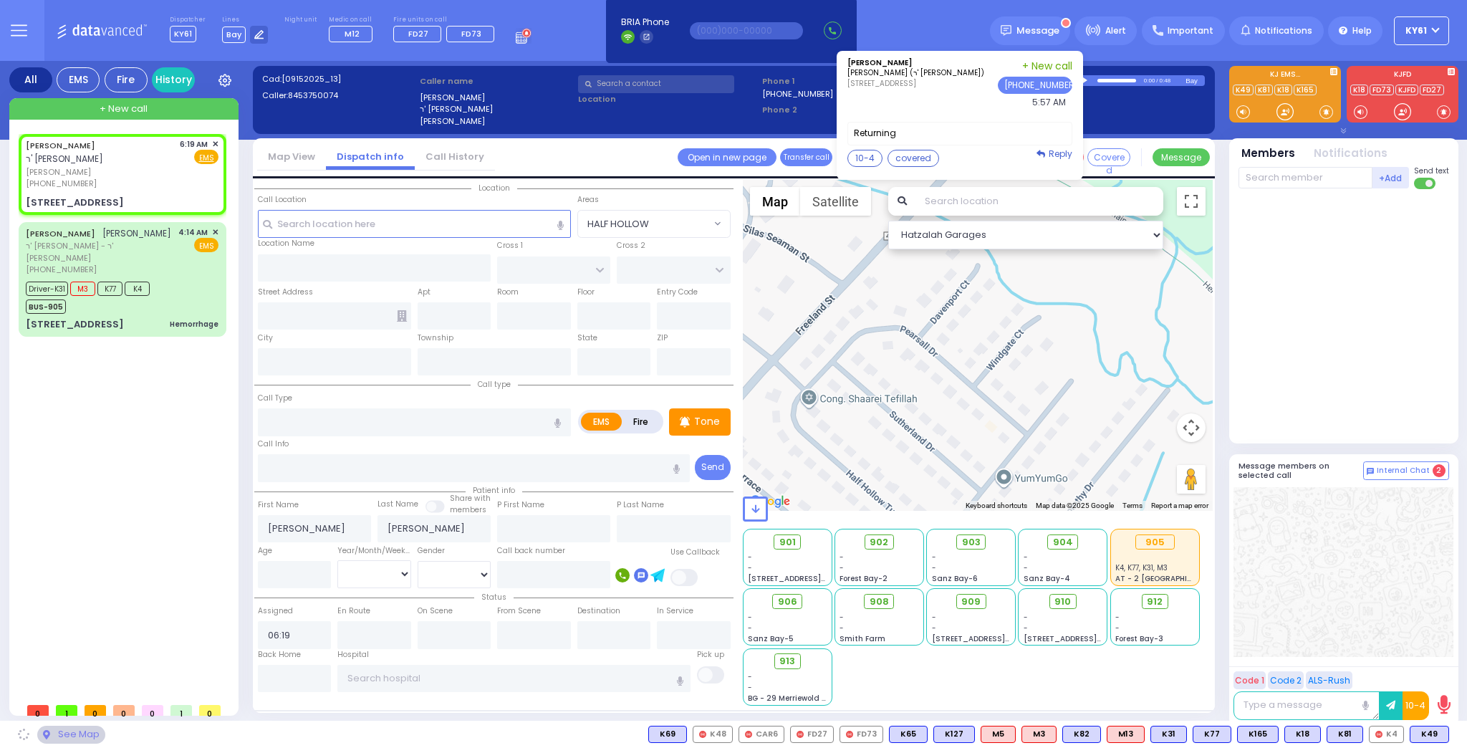
type input "10950"
select select "[GEOGRAPHIC_DATA]"
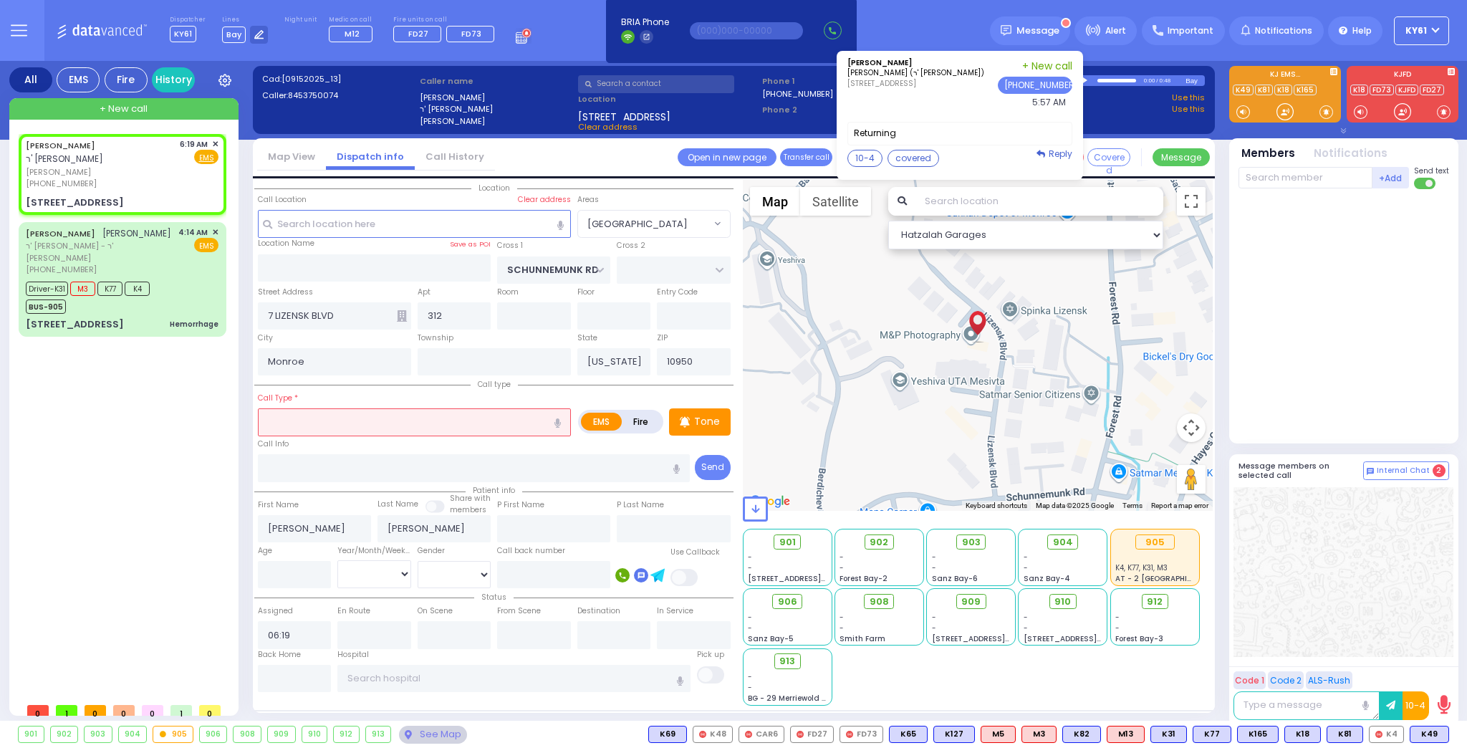
click at [349, 424] on input "text" at bounding box center [414, 421] width 313 height 27
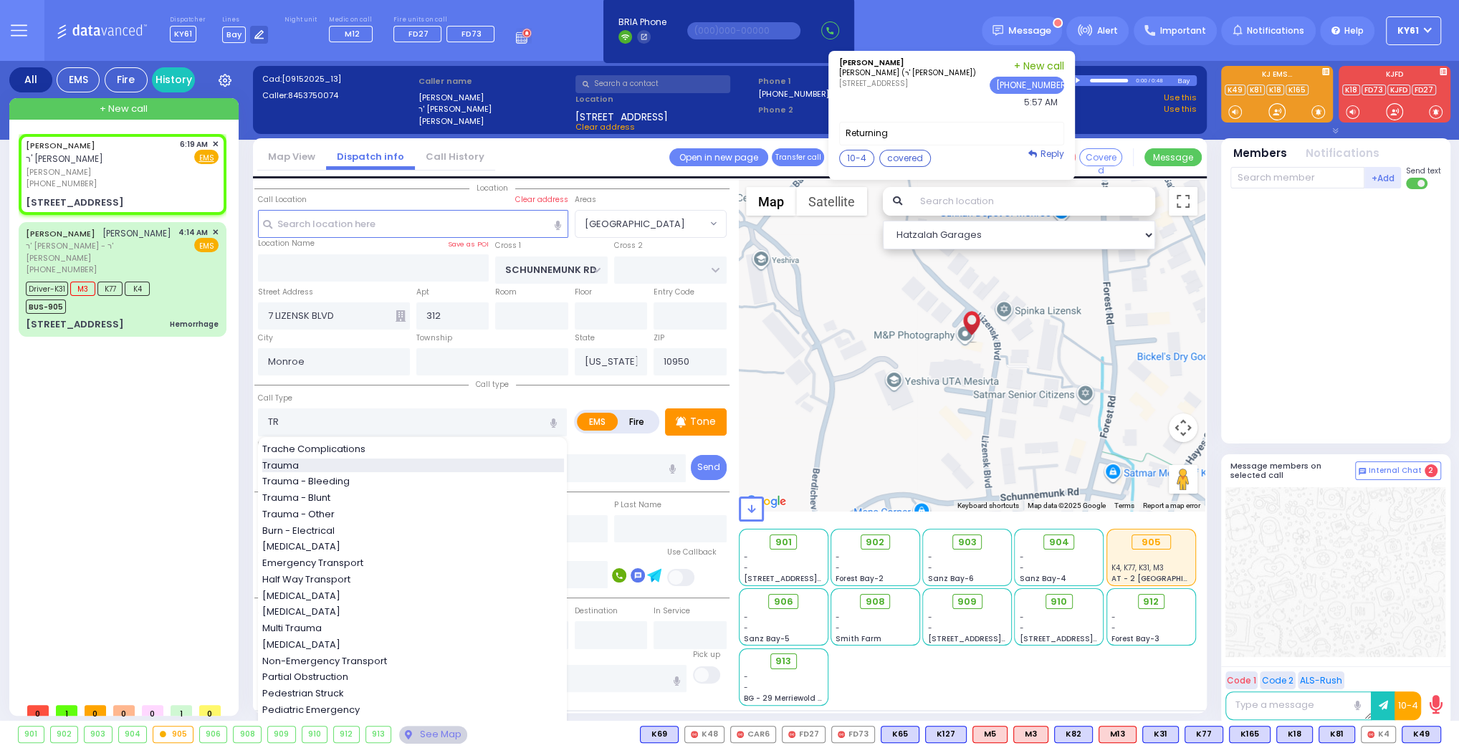
click at [297, 461] on span "Trauma" at bounding box center [283, 466] width 42 height 14
type input "Trauma"
type input "0"
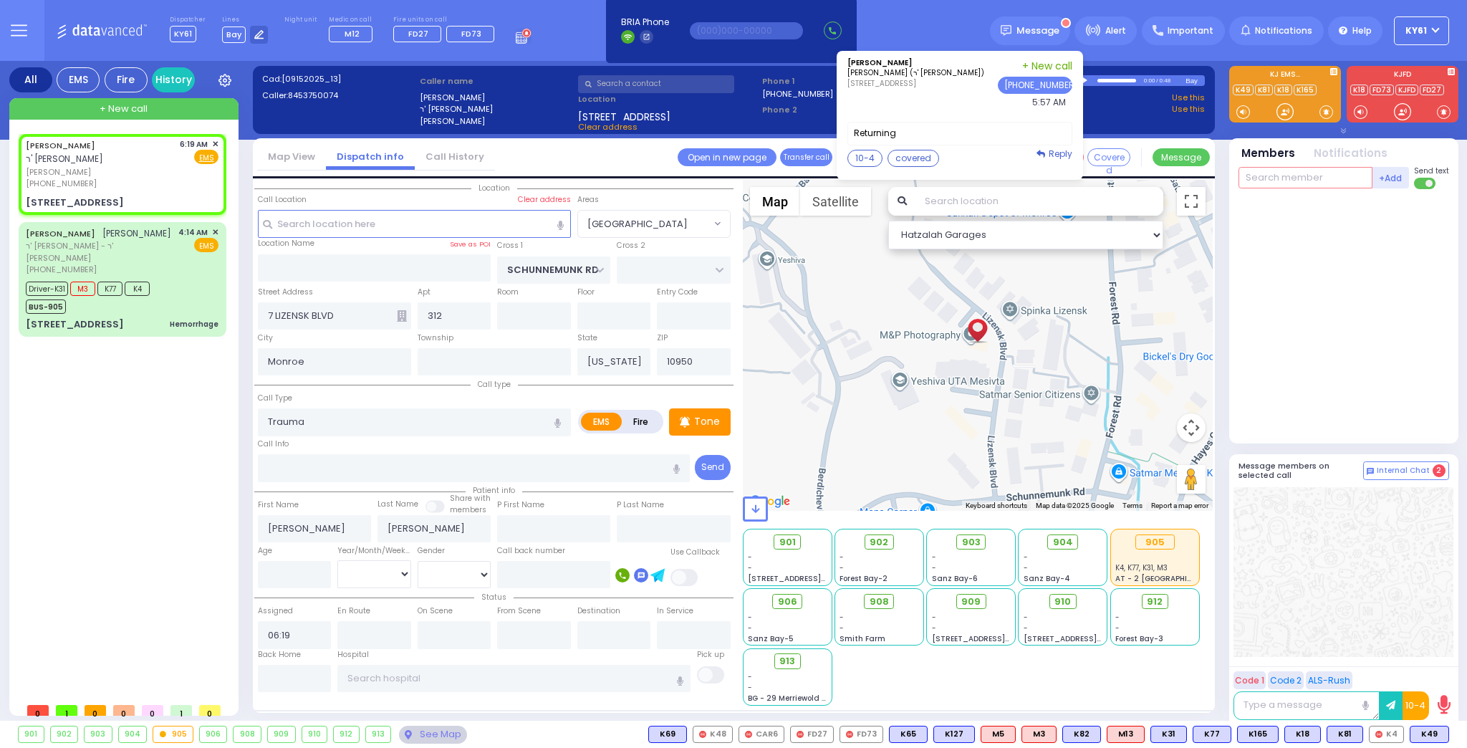
drag, startPoint x: 1311, startPoint y: 176, endPoint x: 1320, endPoint y: 173, distance: 9.1
click at [1312, 176] on input "text" at bounding box center [1306, 177] width 134 height 21
select select
radio input "true"
select select
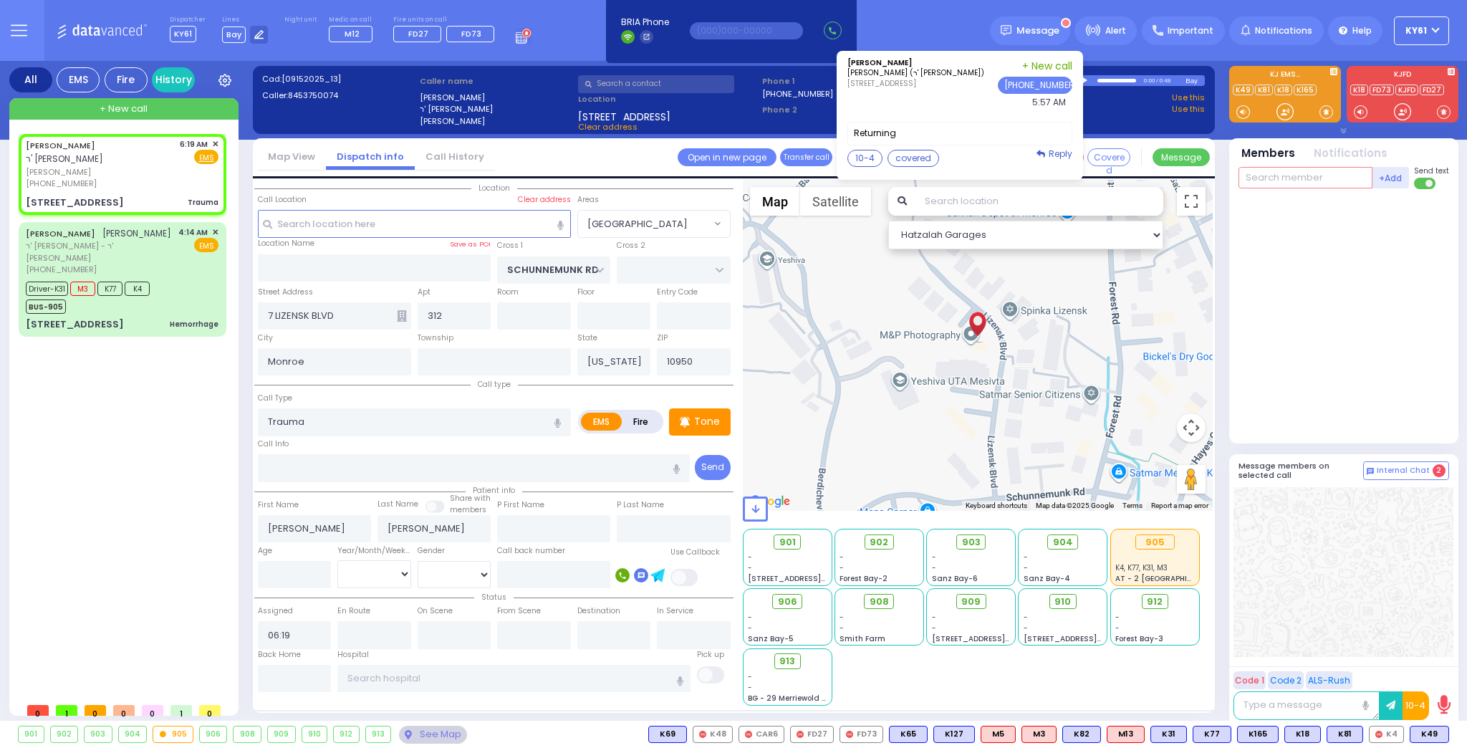
select select "Hatzalah Garages"
type input "64"
select select
radio input "true"
select select
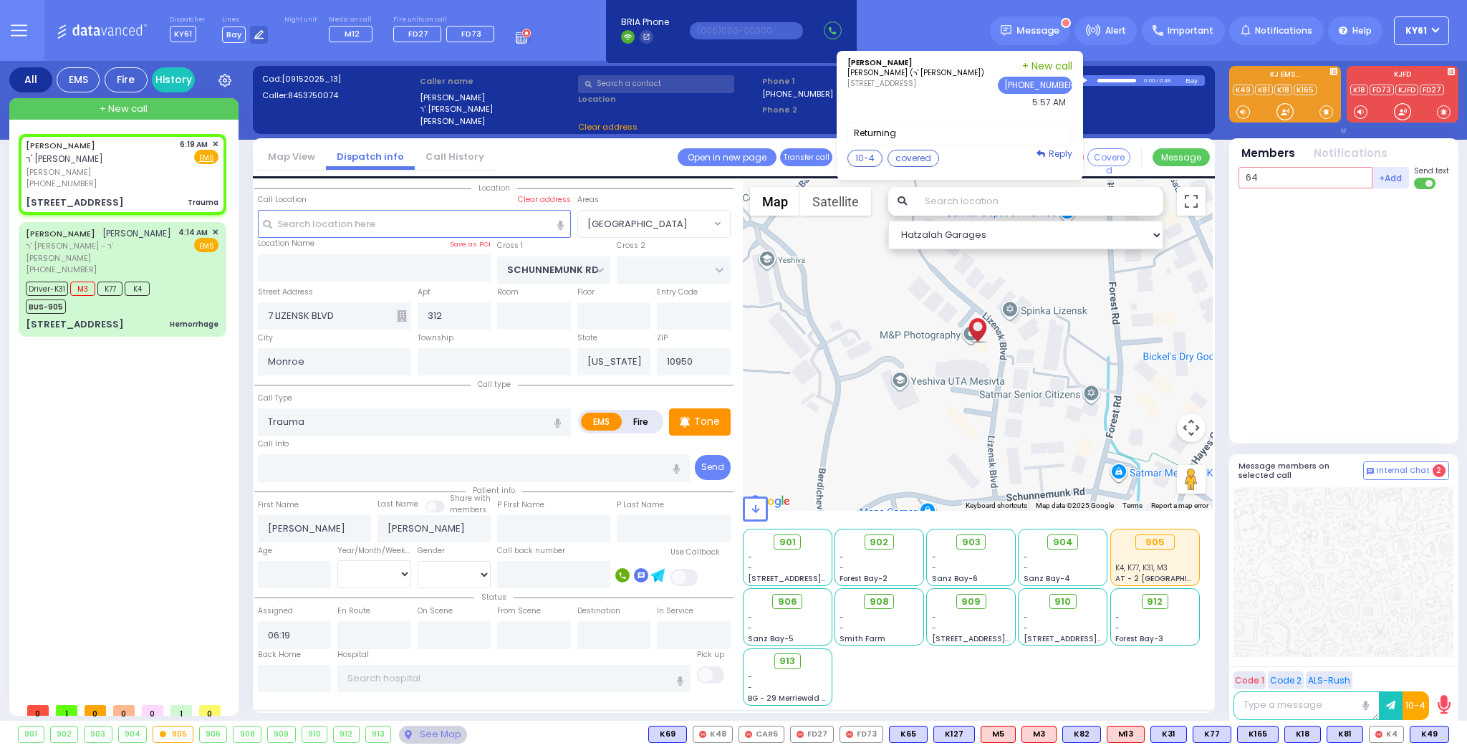
select select "Hatzalah Garages"
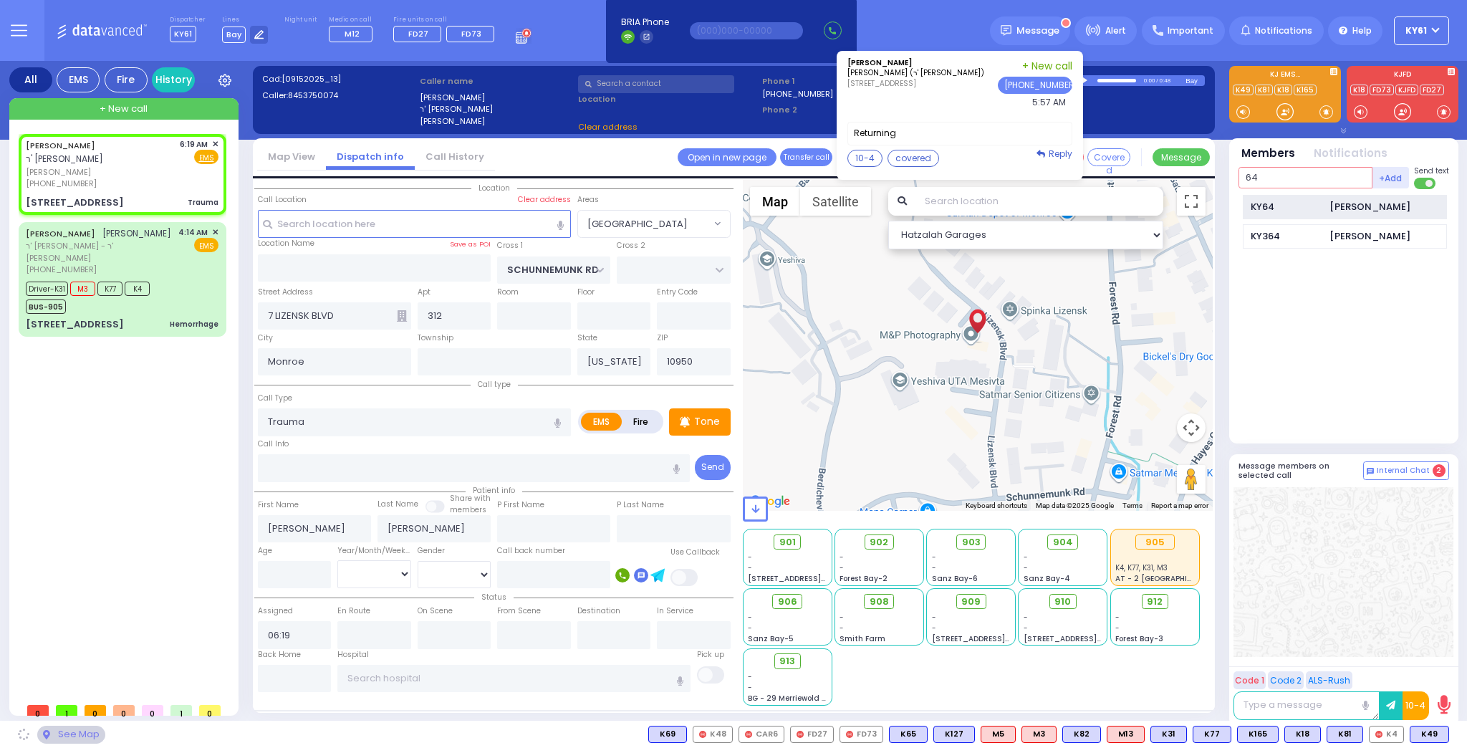
select select "[GEOGRAPHIC_DATA]"
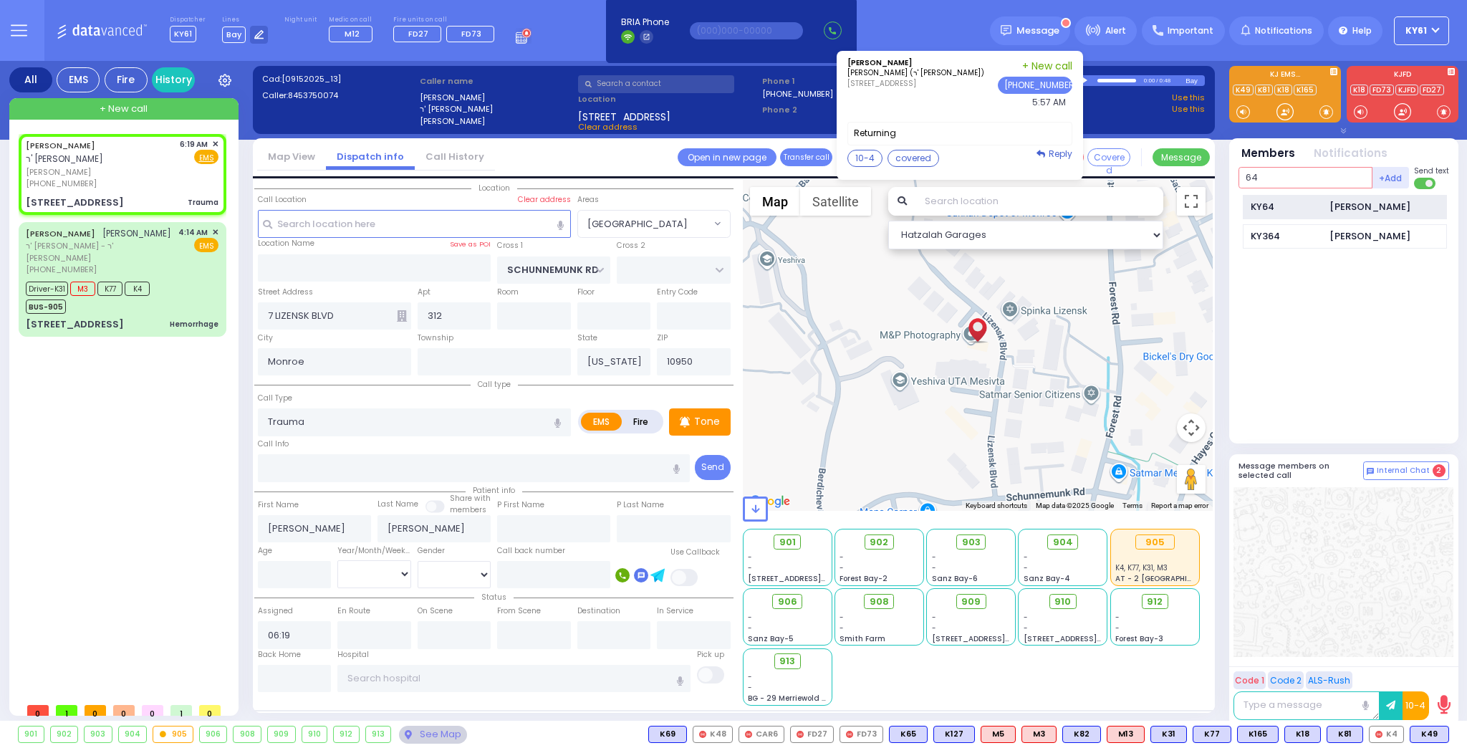
type input "64"
click at [1312, 203] on div "KY64" at bounding box center [1287, 207] width 72 height 14
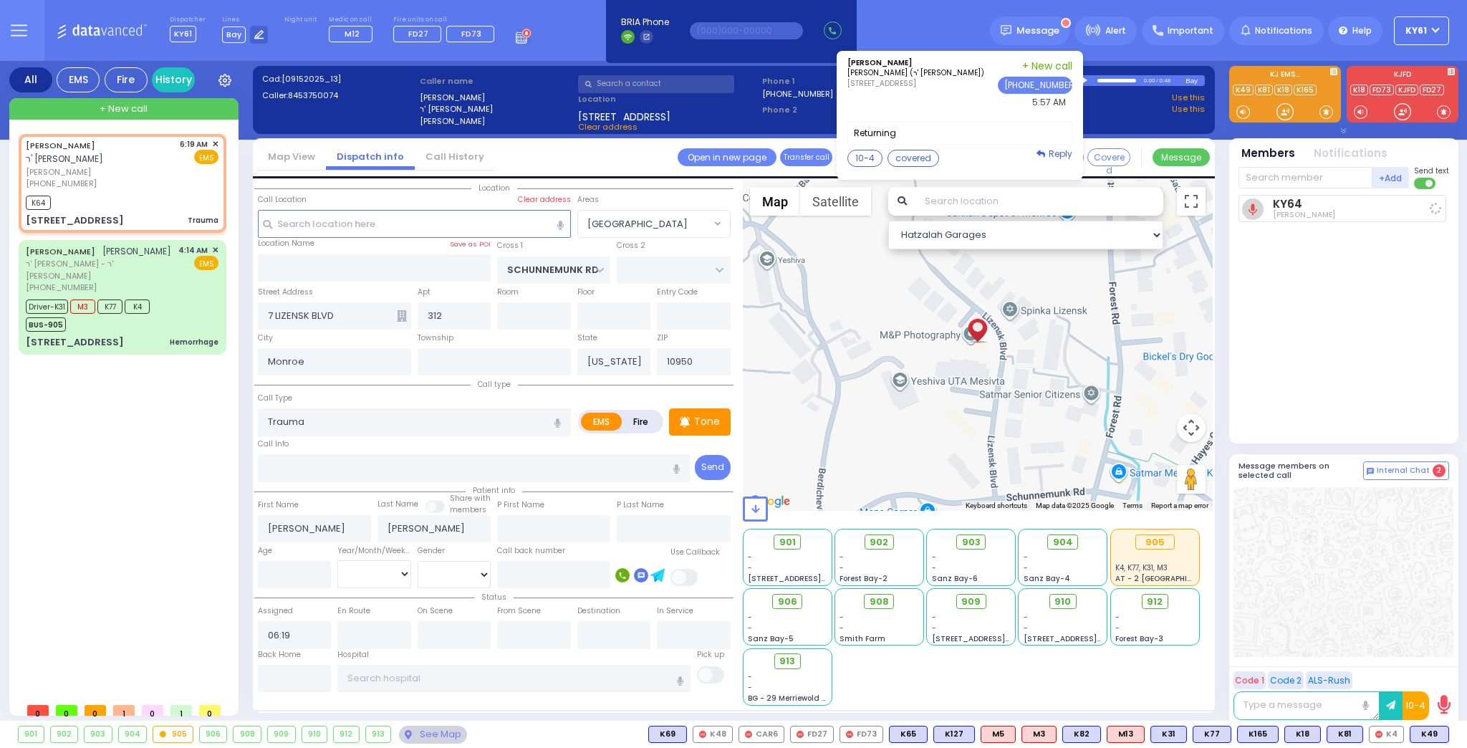
select select
radio input "true"
select select
type input "06:21"
select select "Hatzalah Garages"
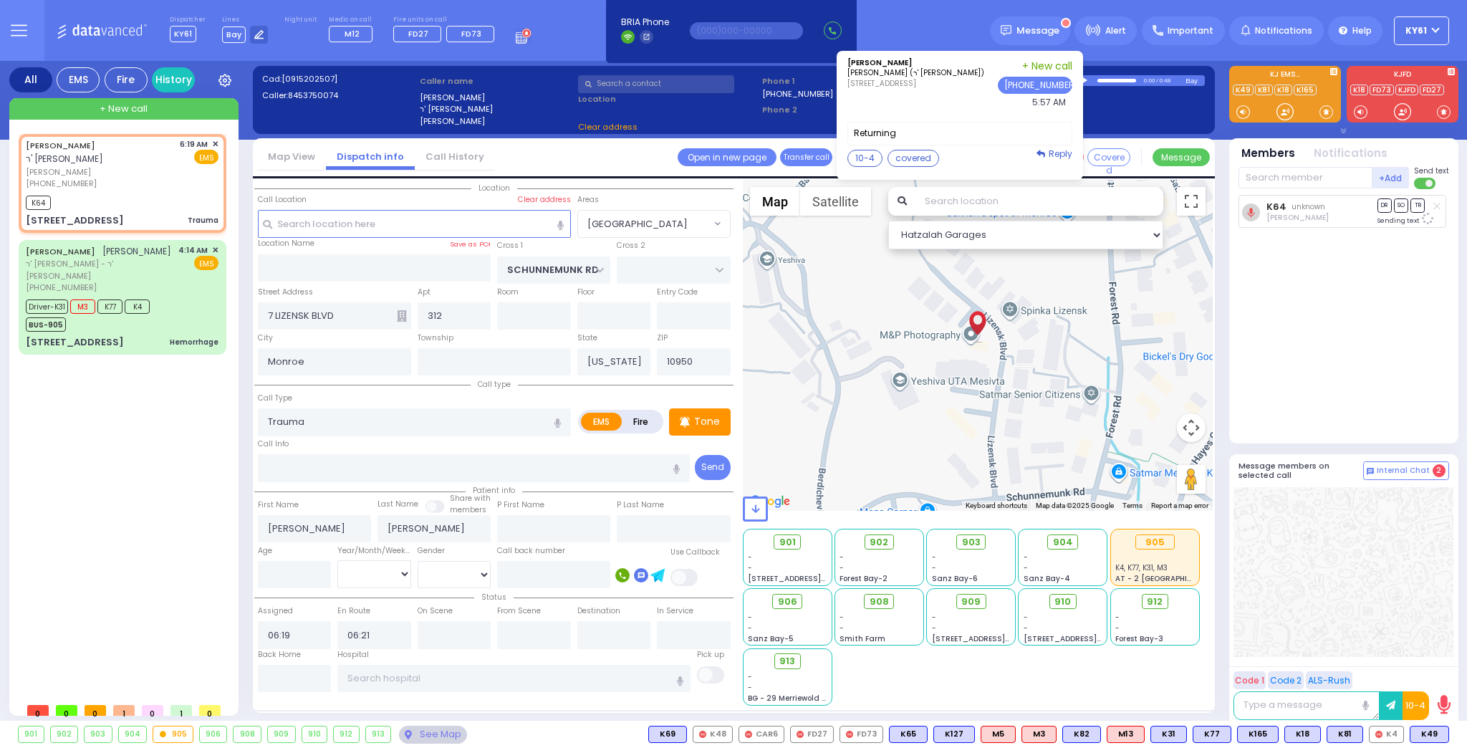
select select "[GEOGRAPHIC_DATA]"
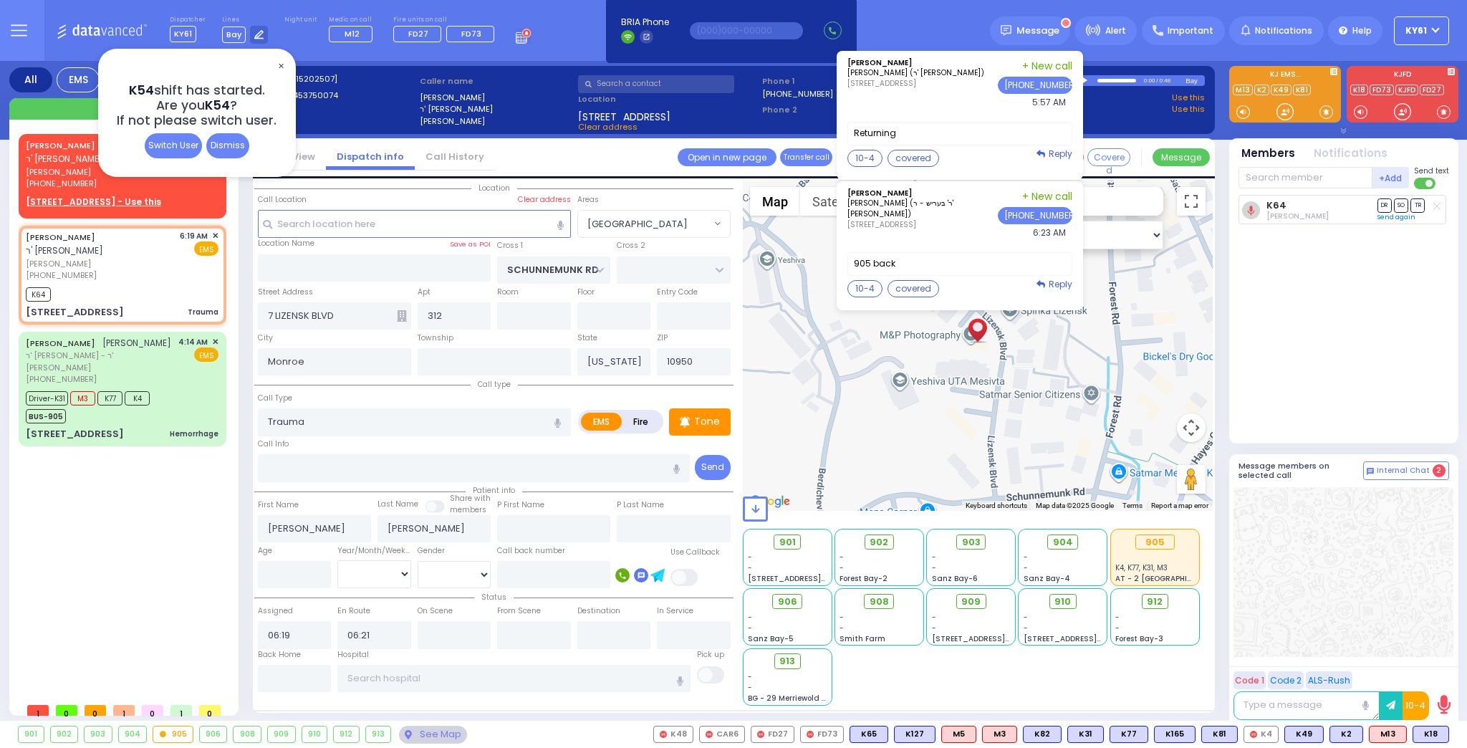
click at [282, 66] on span "✕" at bounding box center [280, 66] width 11 height 16
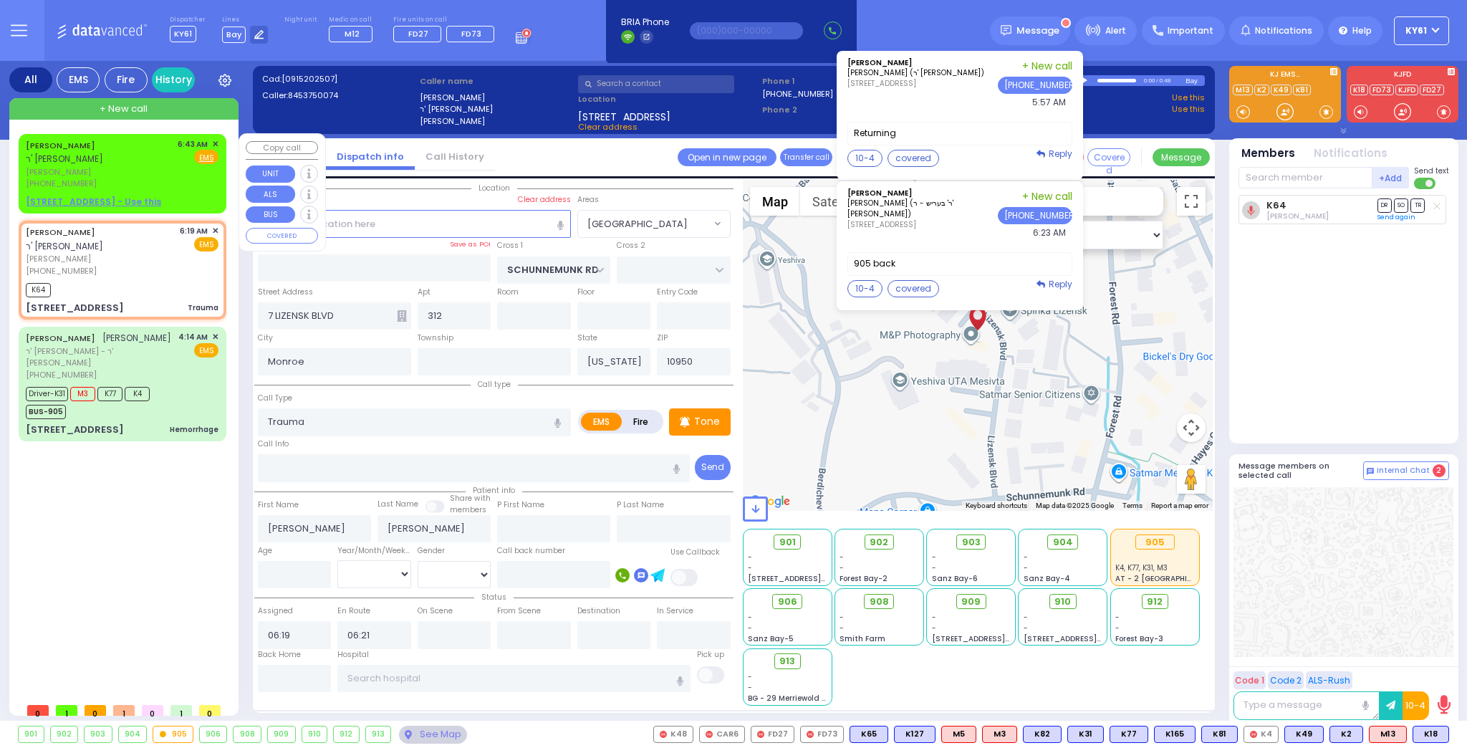
click at [216, 143] on span "✕" at bounding box center [215, 144] width 6 height 12
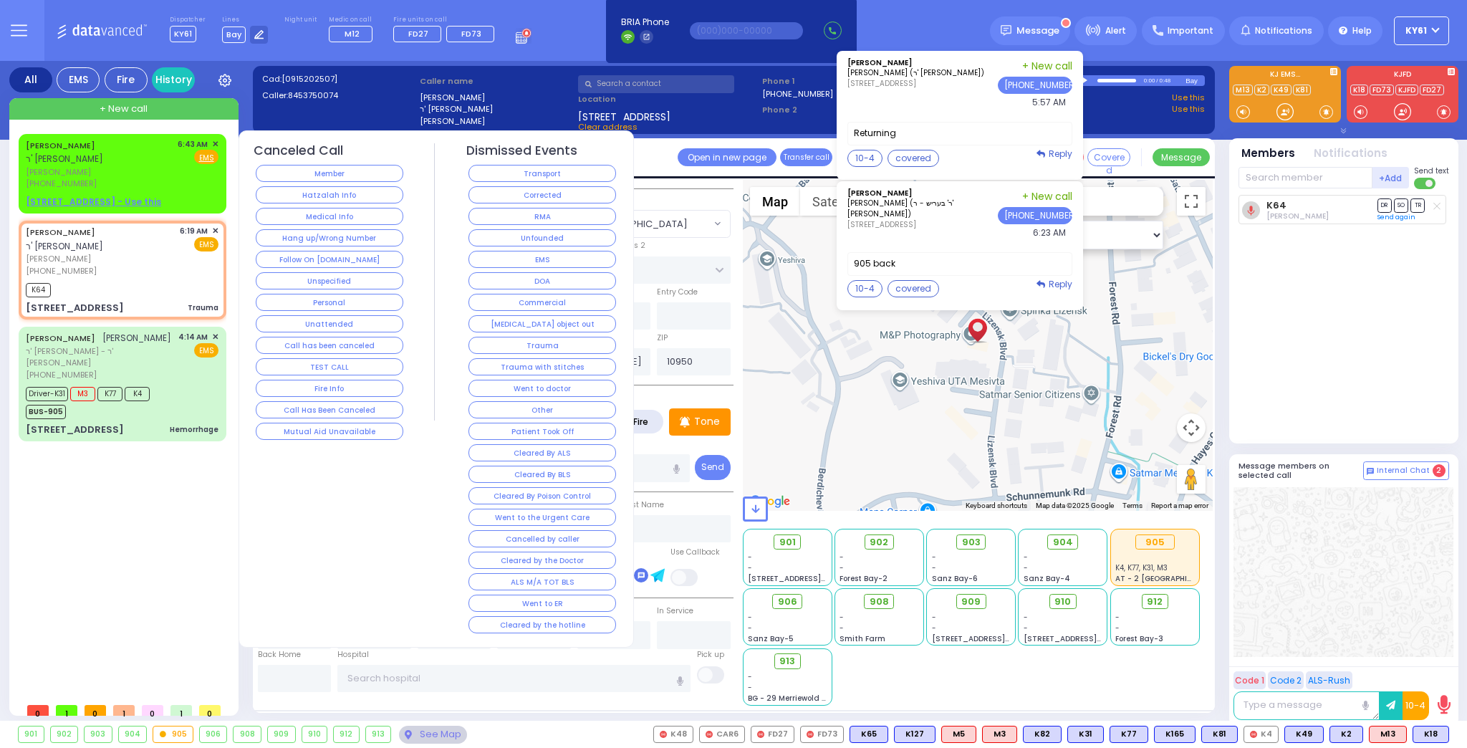
click at [325, 256] on button "Follow On [DOMAIN_NAME]" at bounding box center [330, 259] width 148 height 17
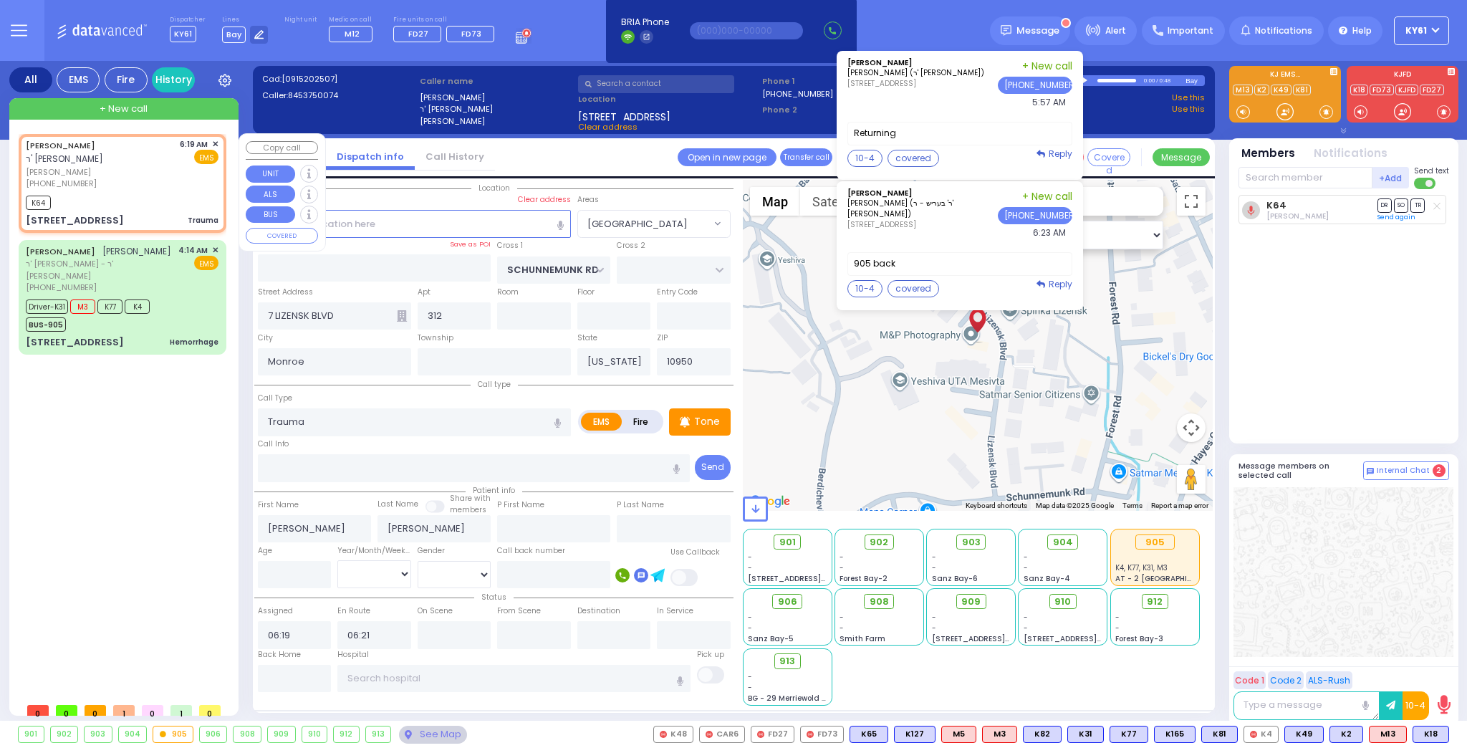
click at [216, 145] on span "✕" at bounding box center [215, 144] width 6 height 12
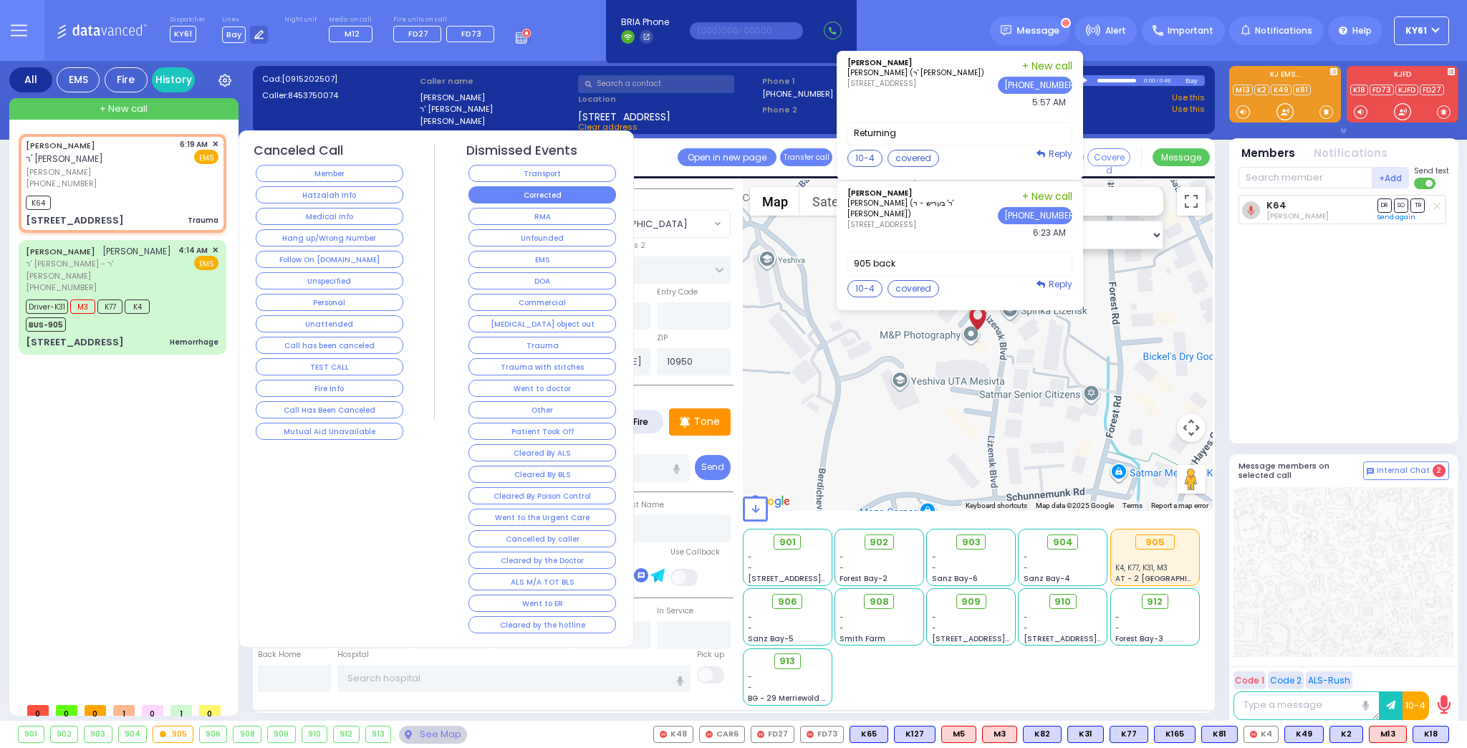
click at [510, 190] on button "Corrected" at bounding box center [543, 194] width 148 height 17
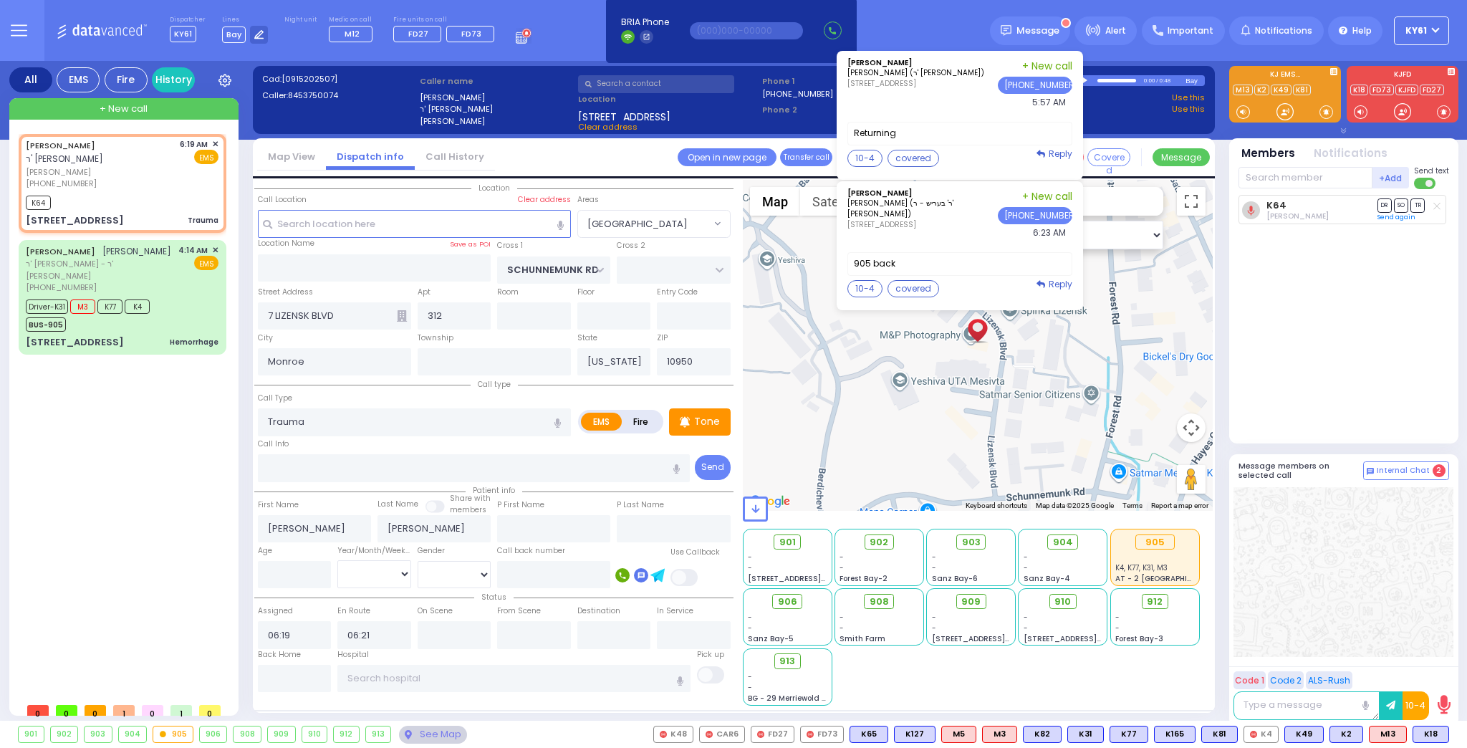
select select
radio input "true"
select select
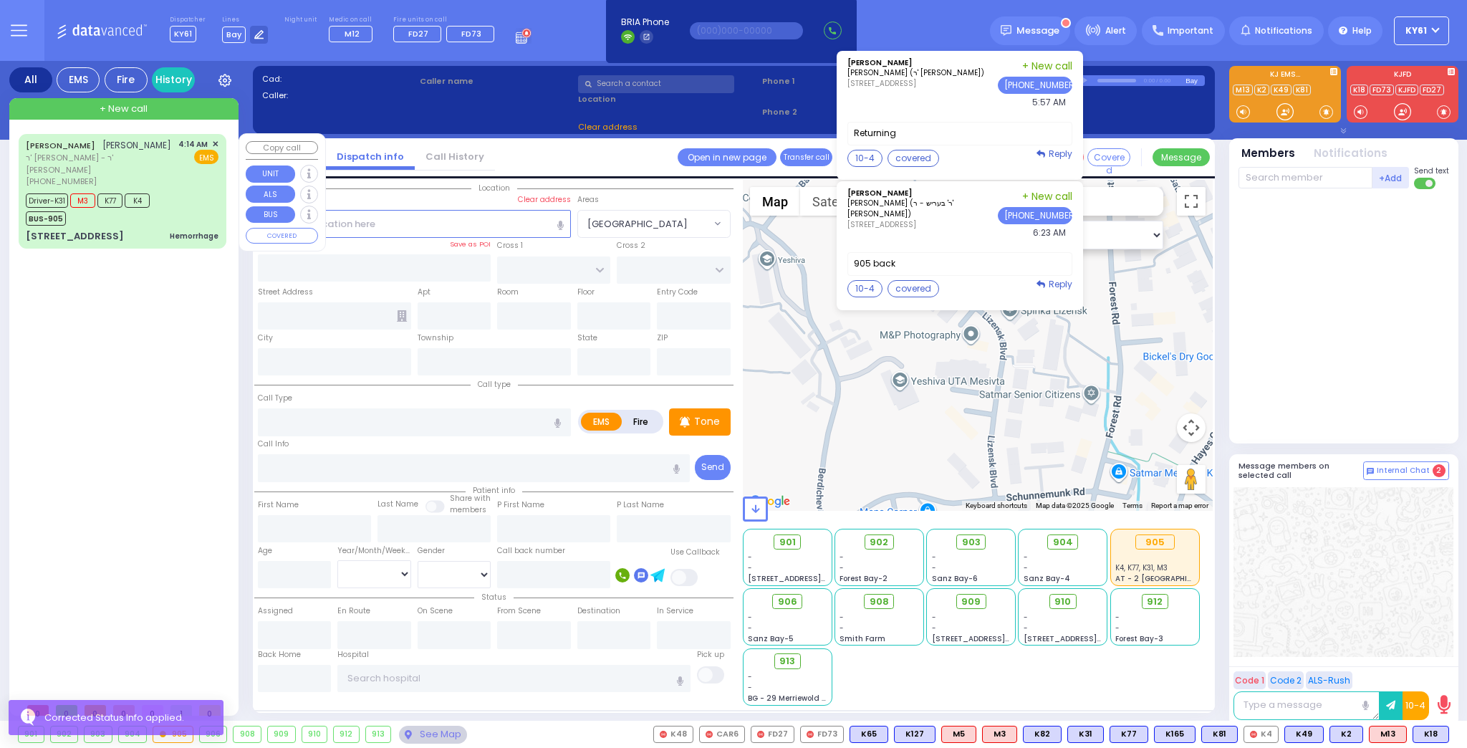
click at [191, 204] on div "Driver-K31 M3 K77 K4 BUS-905" at bounding box center [122, 208] width 193 height 36
type input "6"
select select
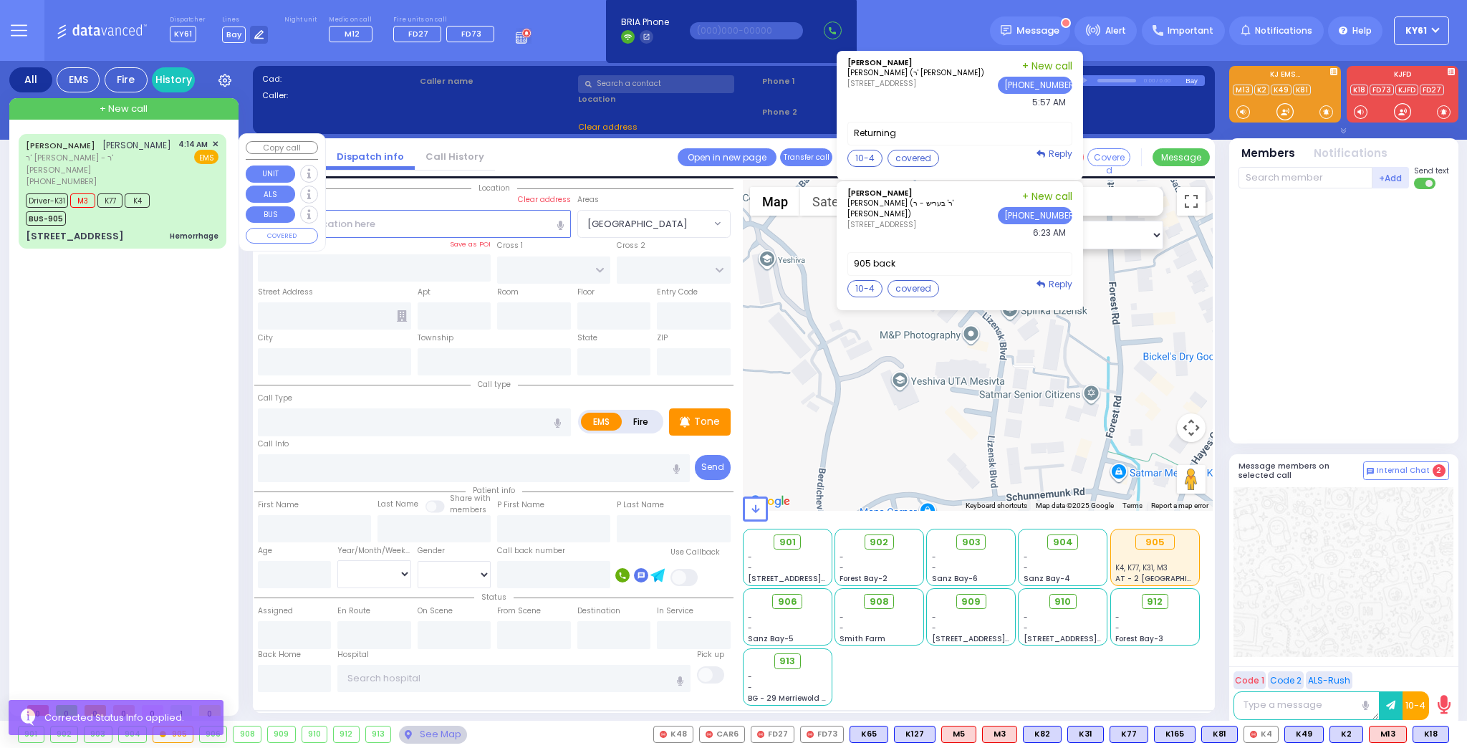
type input "Hemorrhage"
radio input "true"
type input "[PERSON_NAME]"
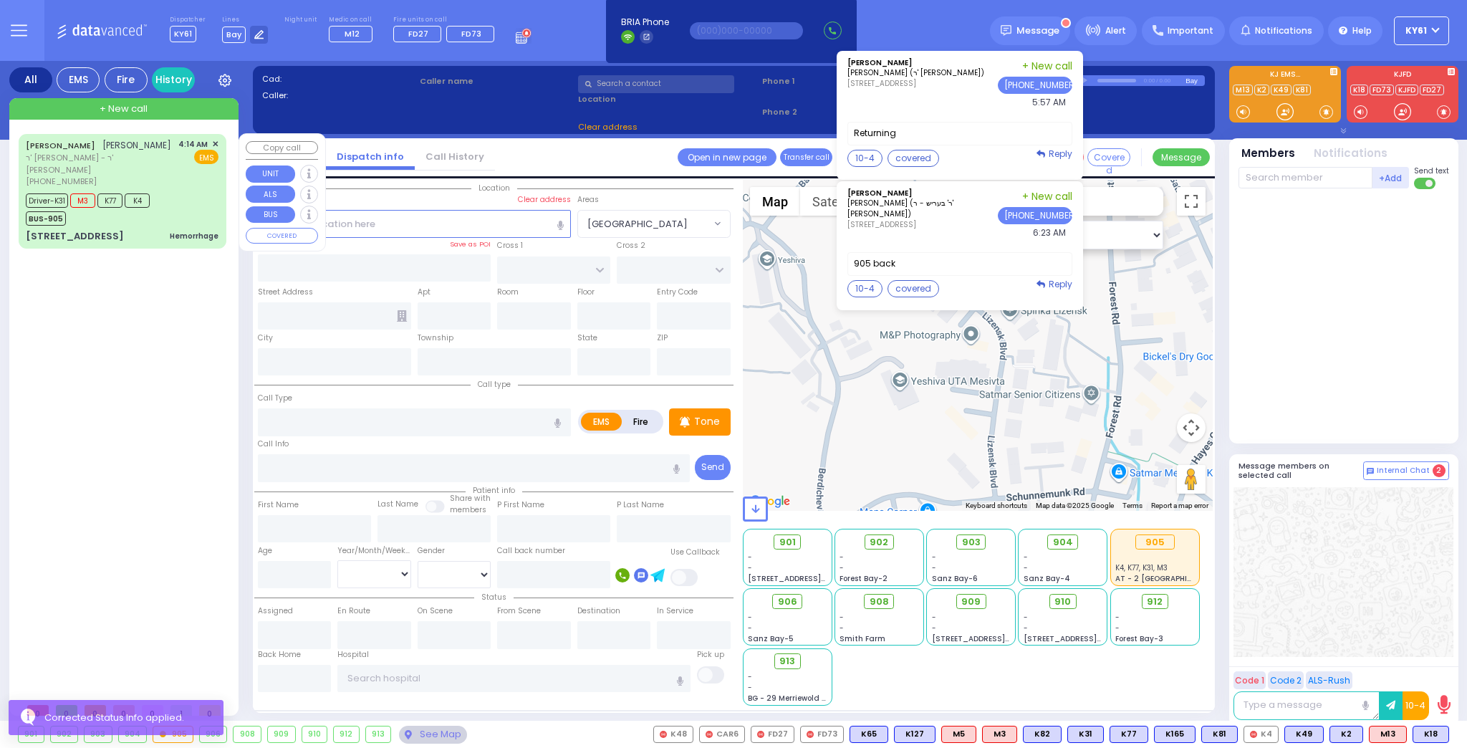
type input "[PERSON_NAME]"
type input "51"
select select "Year"
select select "[DEMOGRAPHIC_DATA]"
type input "04:14"
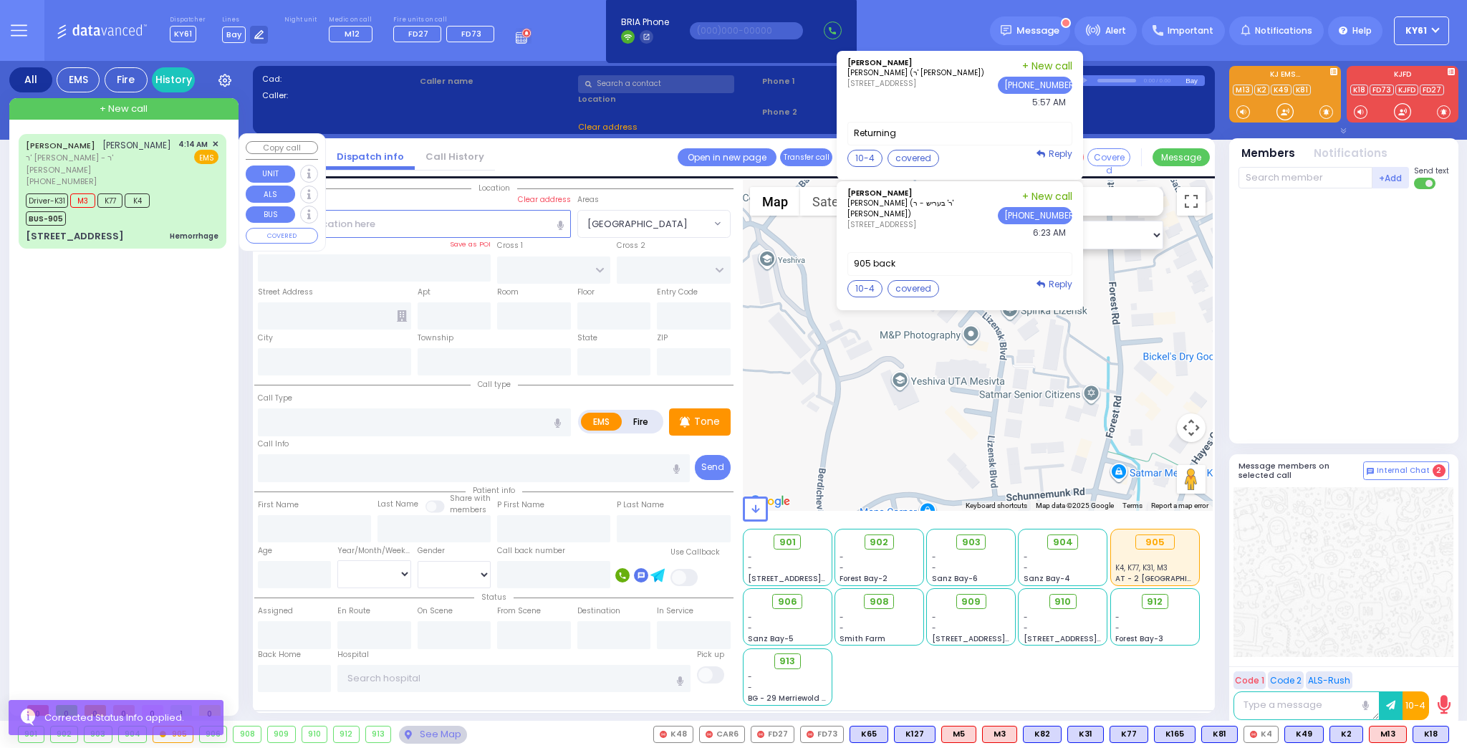
type input "04:16"
type input "04:21"
type input "04:36"
type input "05:12"
type input "05:31"
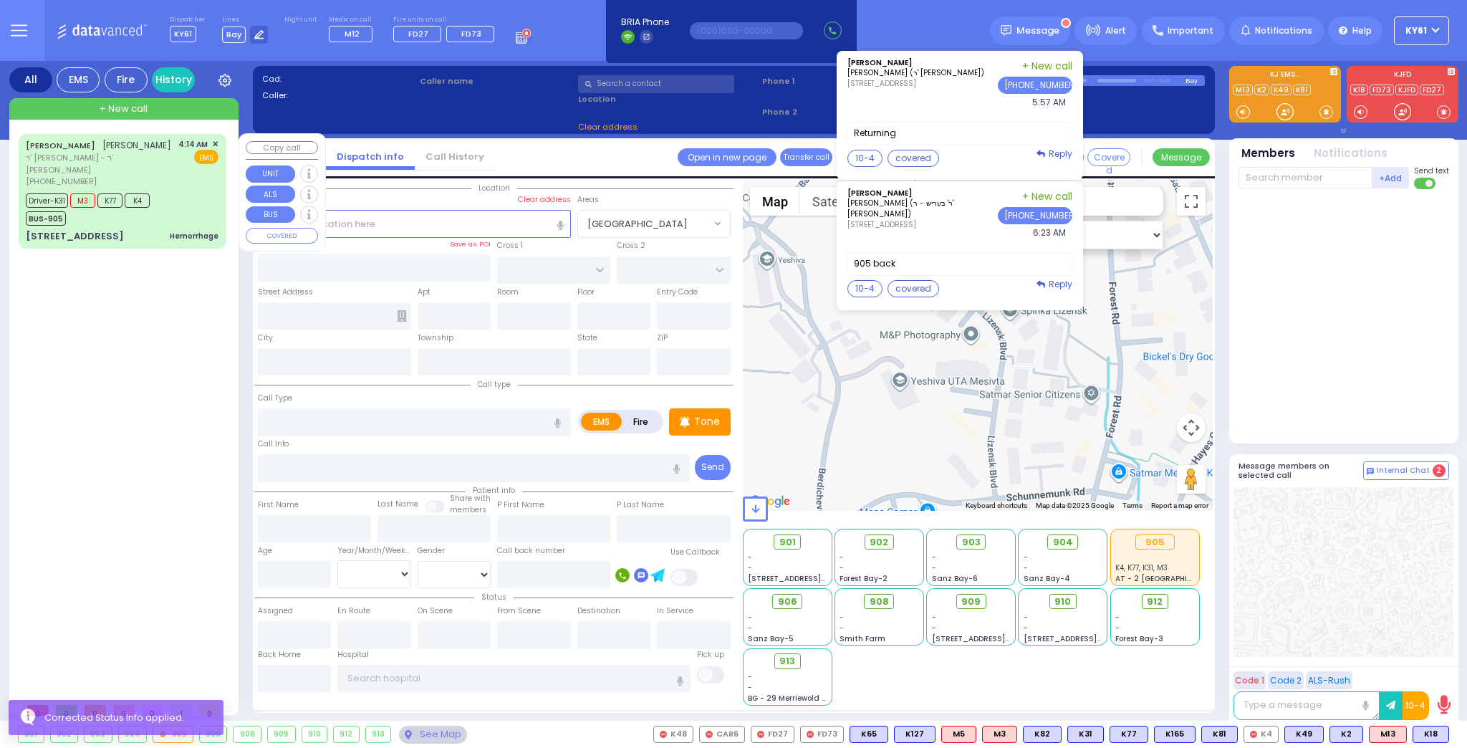
type input "[GEOGRAPHIC_DATA] [STREET_ADDRESS][PERSON_NAME]"
select select "Hatzalah Garages"
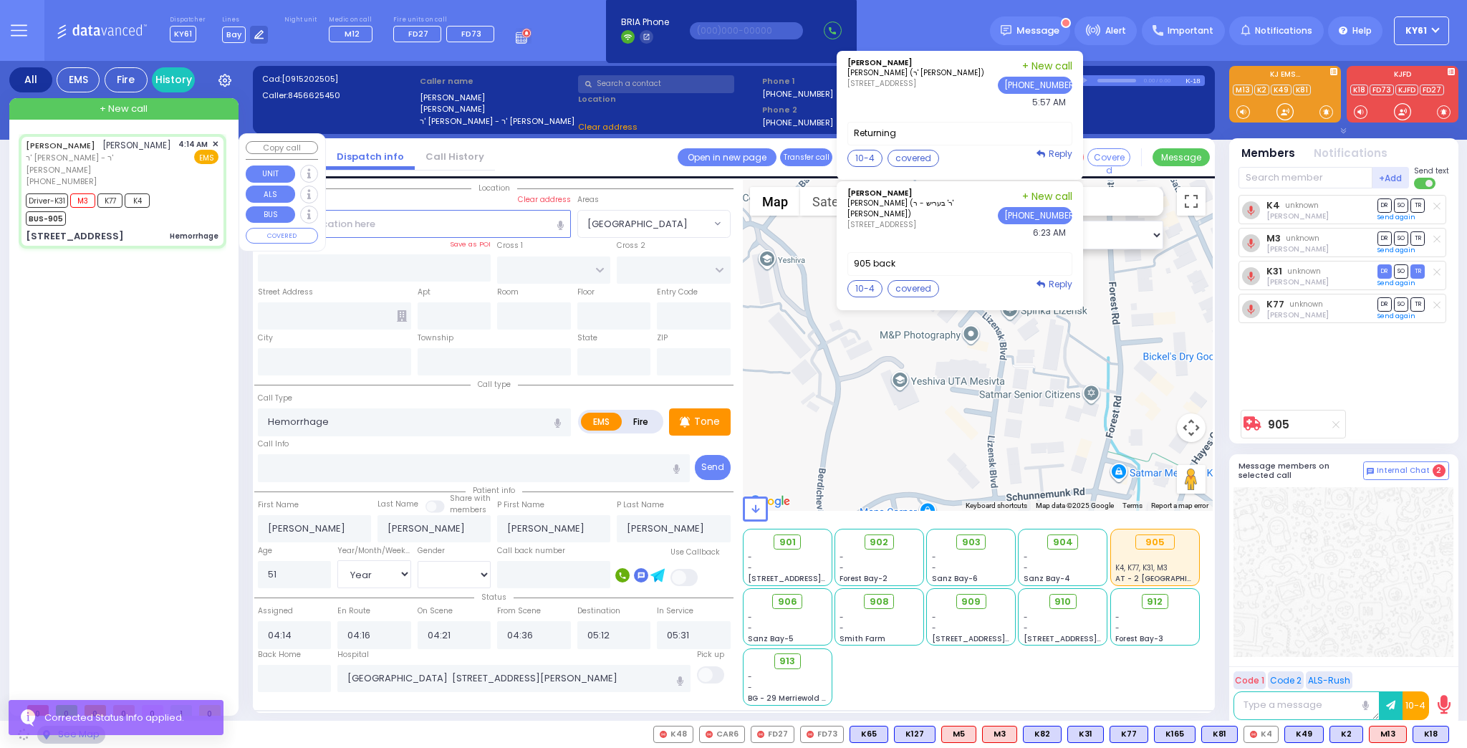
type input "SATMAR DR"
type input "LEMBERG COURT"
type input "143 ACRES RD"
type input "202"
type input "Monroe"
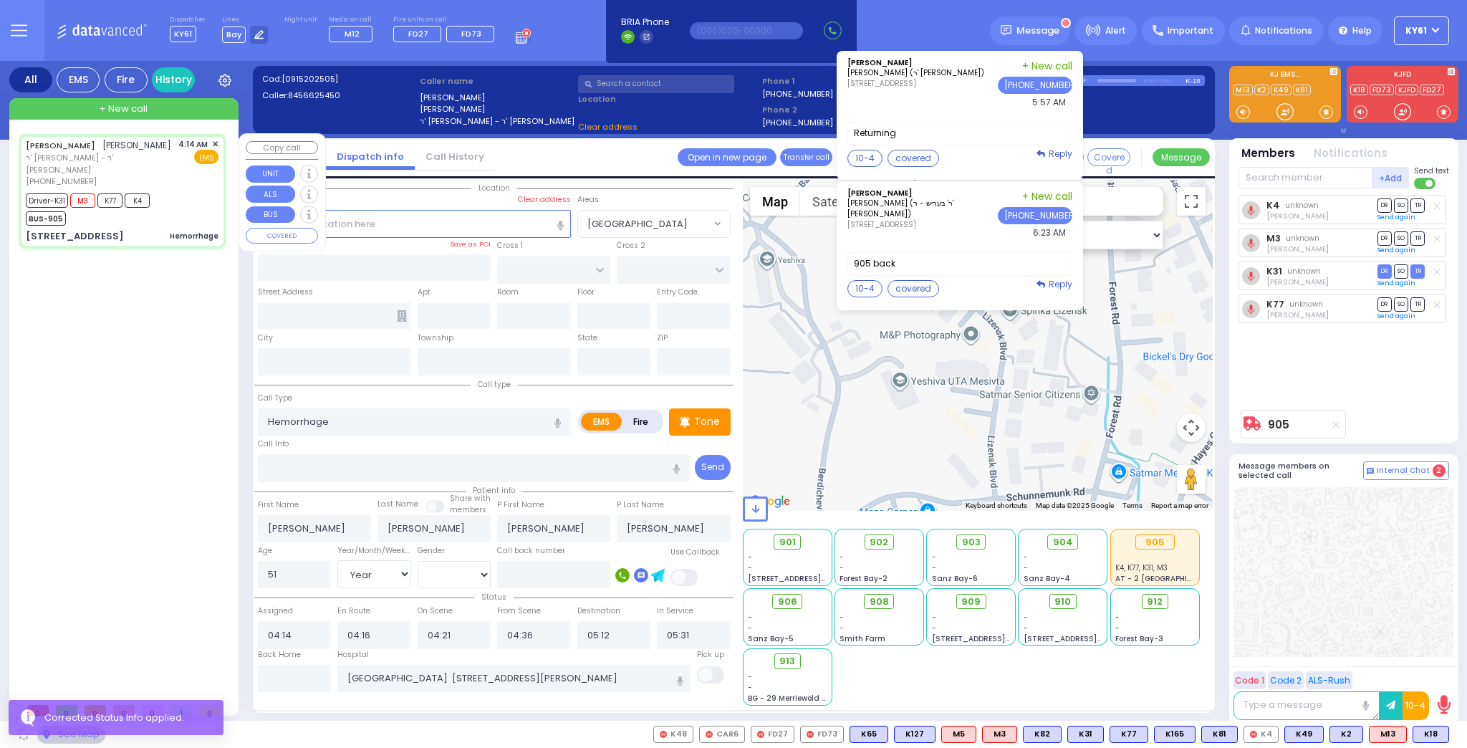
type input "[US_STATE]"
type input "10950"
select select "SECTION 3"
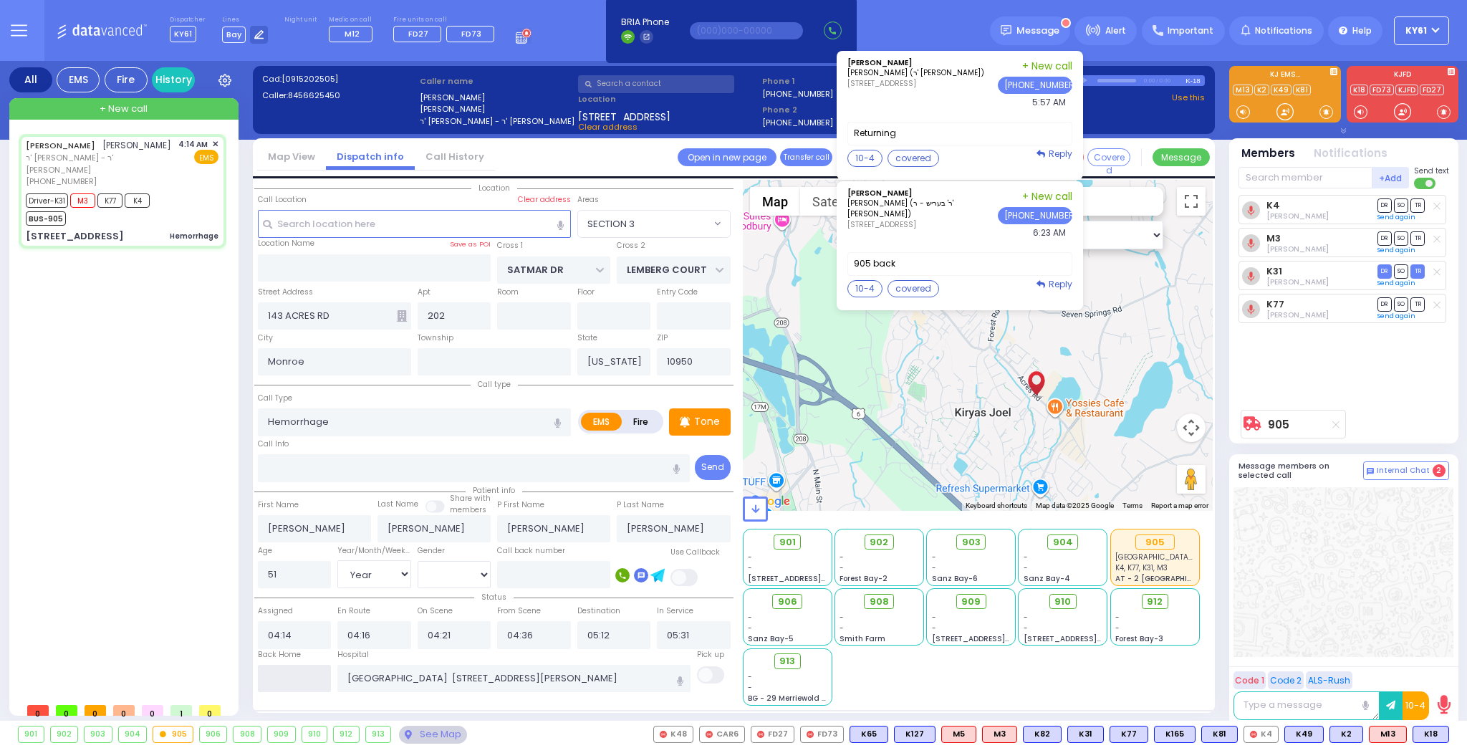
click at [322, 681] on input "text" at bounding box center [295, 678] width 74 height 27
click at [322, 680] on input "text" at bounding box center [295, 678] width 74 height 27
type input "07:07"
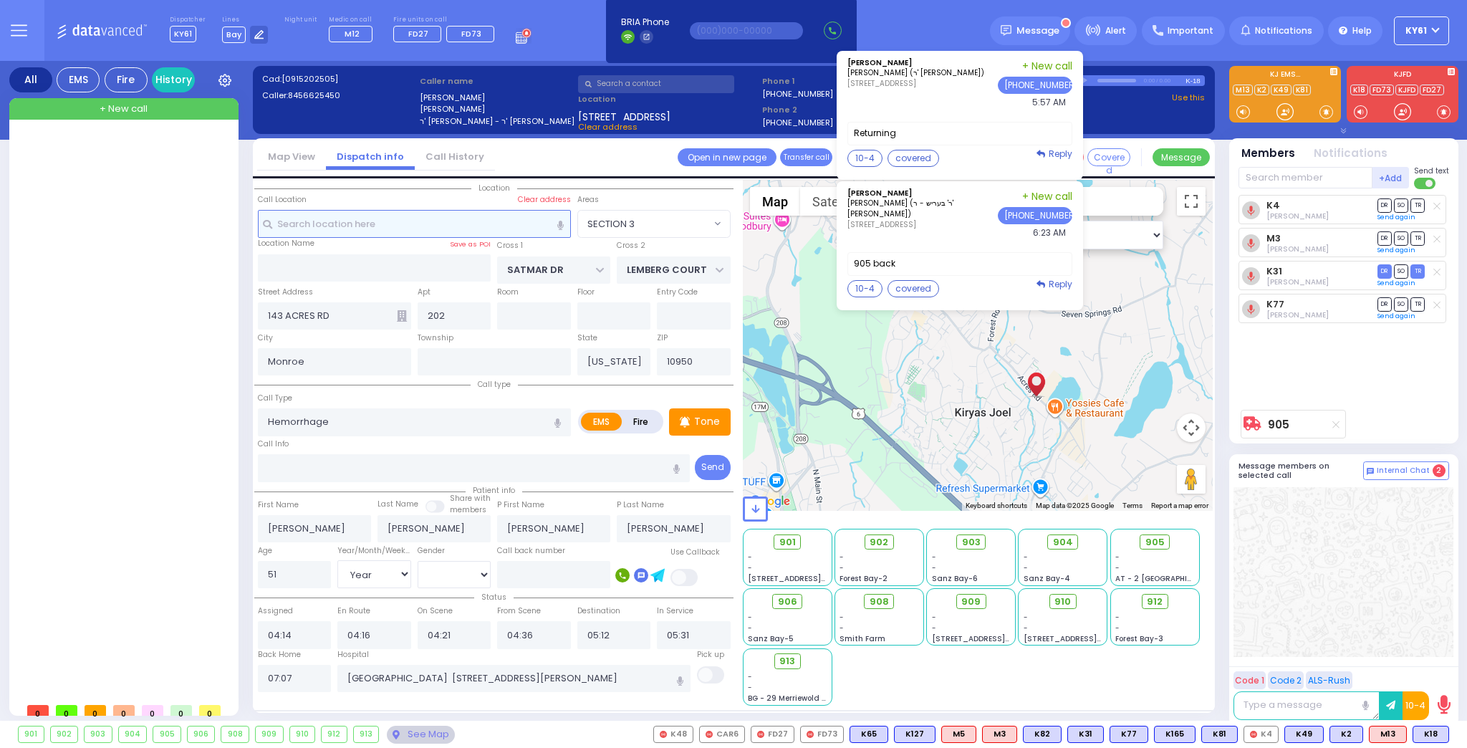
select select
radio input "true"
select select
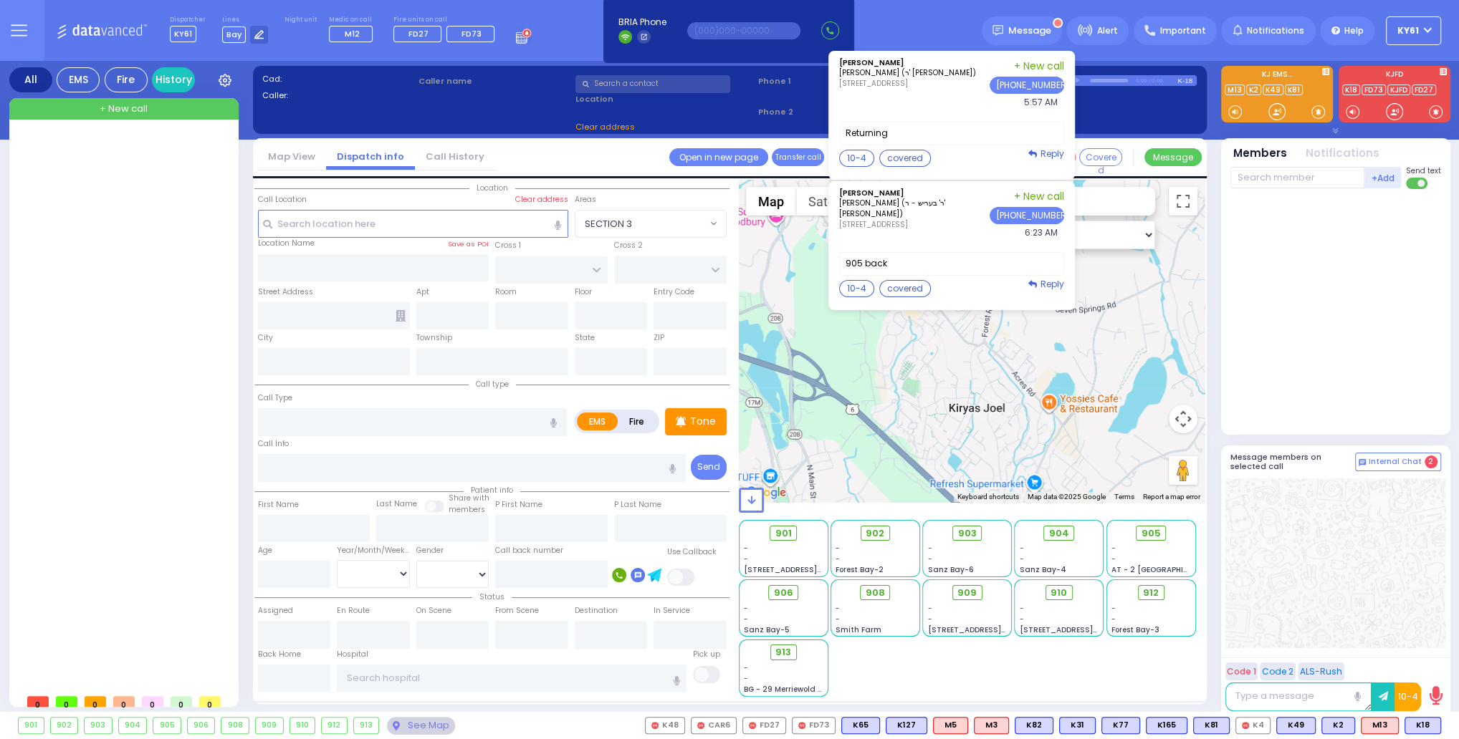
click at [1430, 29] on button "KY61" at bounding box center [1413, 30] width 55 height 29
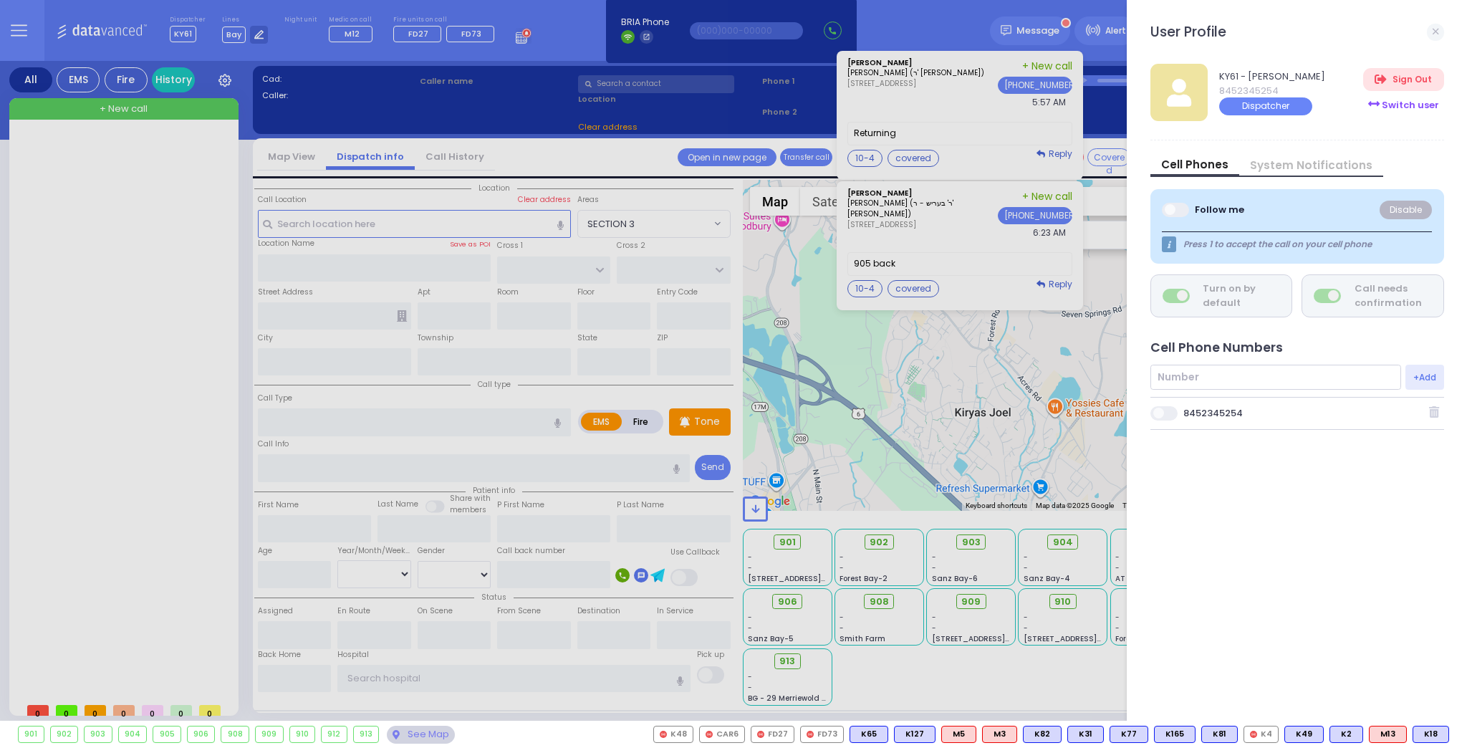
click at [1402, 102] on div "Switch user" at bounding box center [1403, 105] width 80 height 24
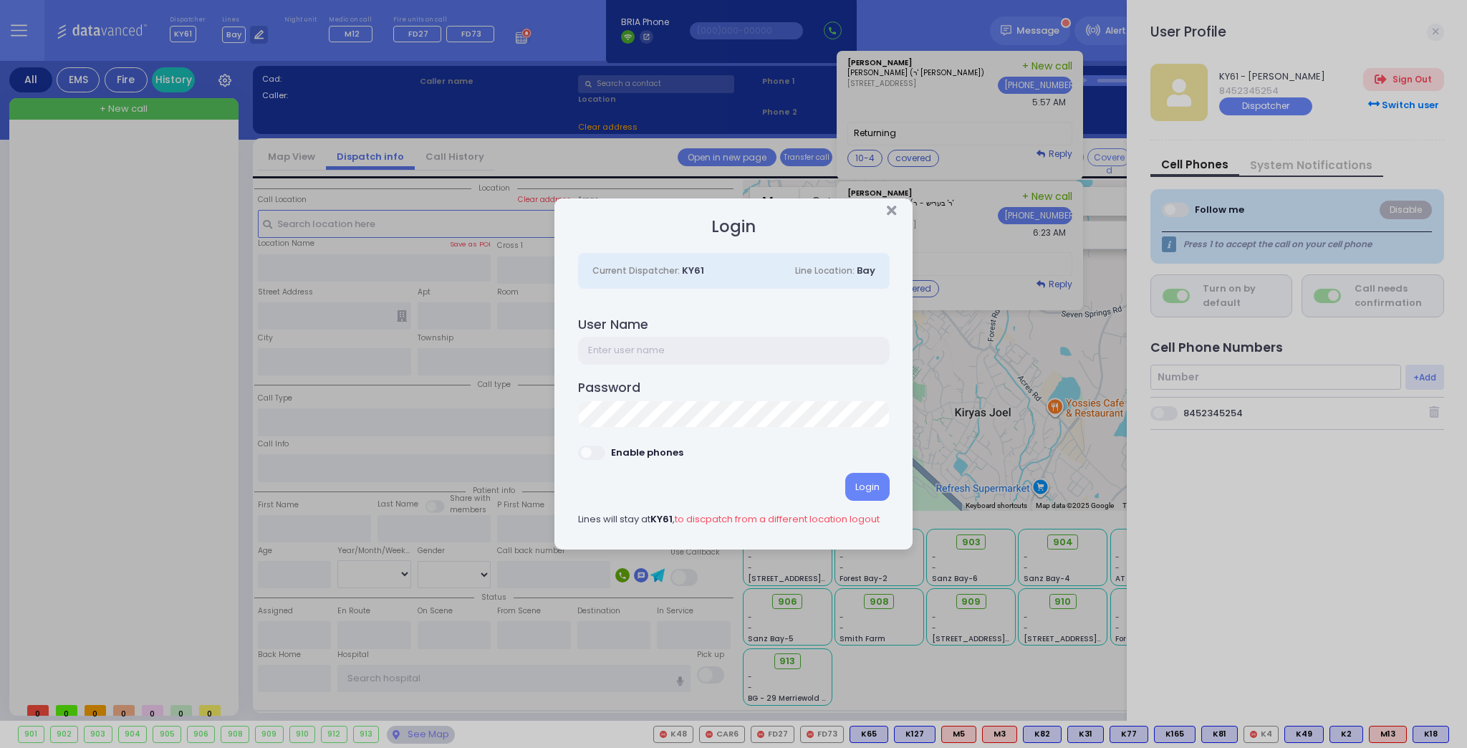
click at [669, 338] on input "text" at bounding box center [734, 350] width 312 height 27
type input "ky54"
click at [862, 486] on div "Login" at bounding box center [867, 486] width 44 height 27
